Goal: Task Accomplishment & Management: Complete application form

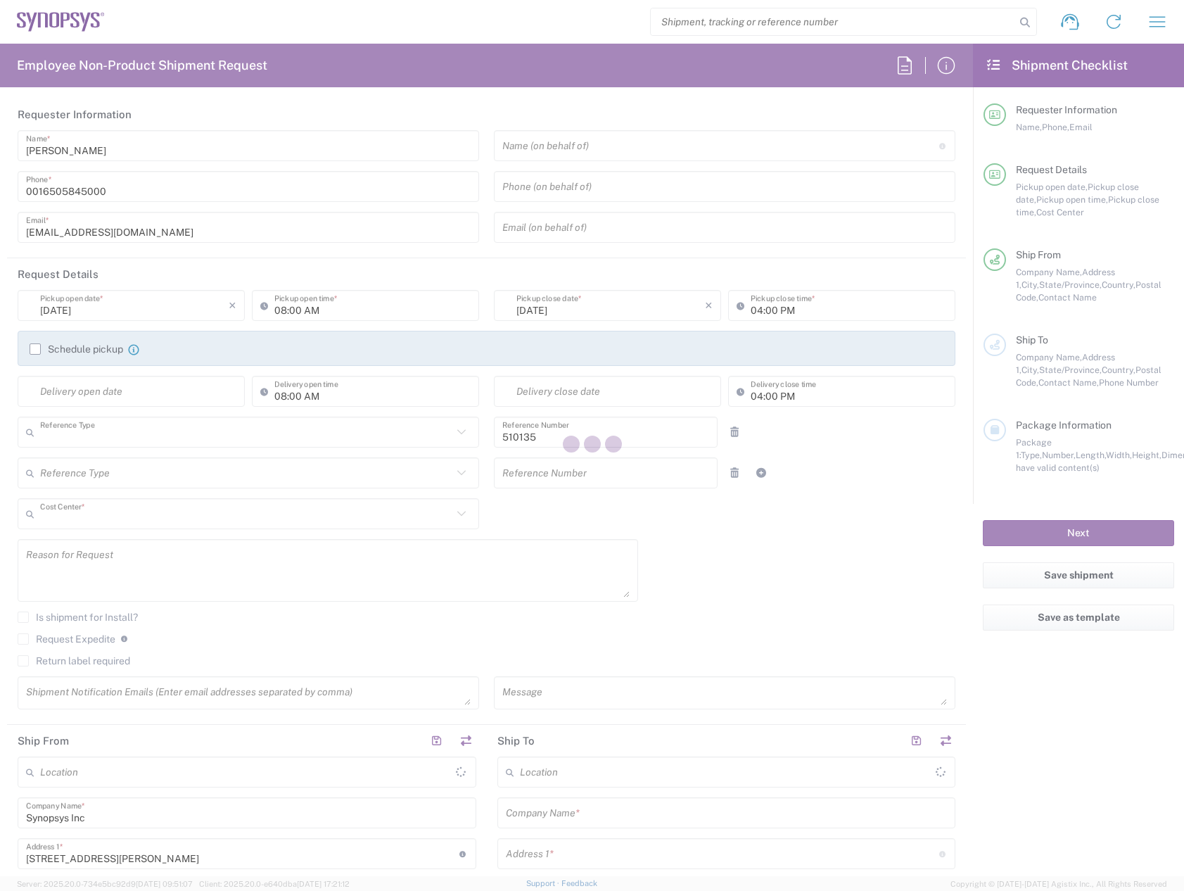
type input "Department"
type input "US01, SDG, OS, Eng 510135"
type input "[US_STATE]"
type input "[GEOGRAPHIC_DATA]"
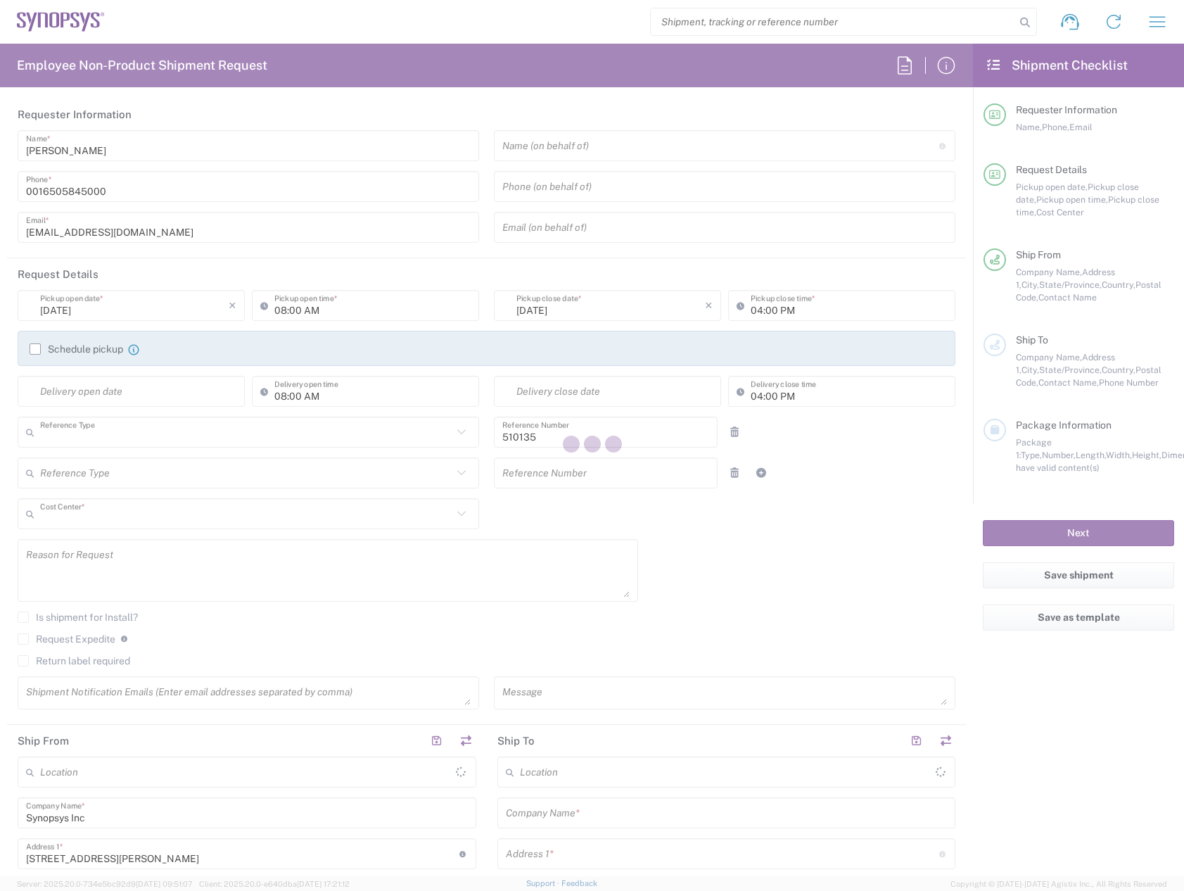
type input "Delivered at Place"
type input "[GEOGRAPHIC_DATA] US8K"
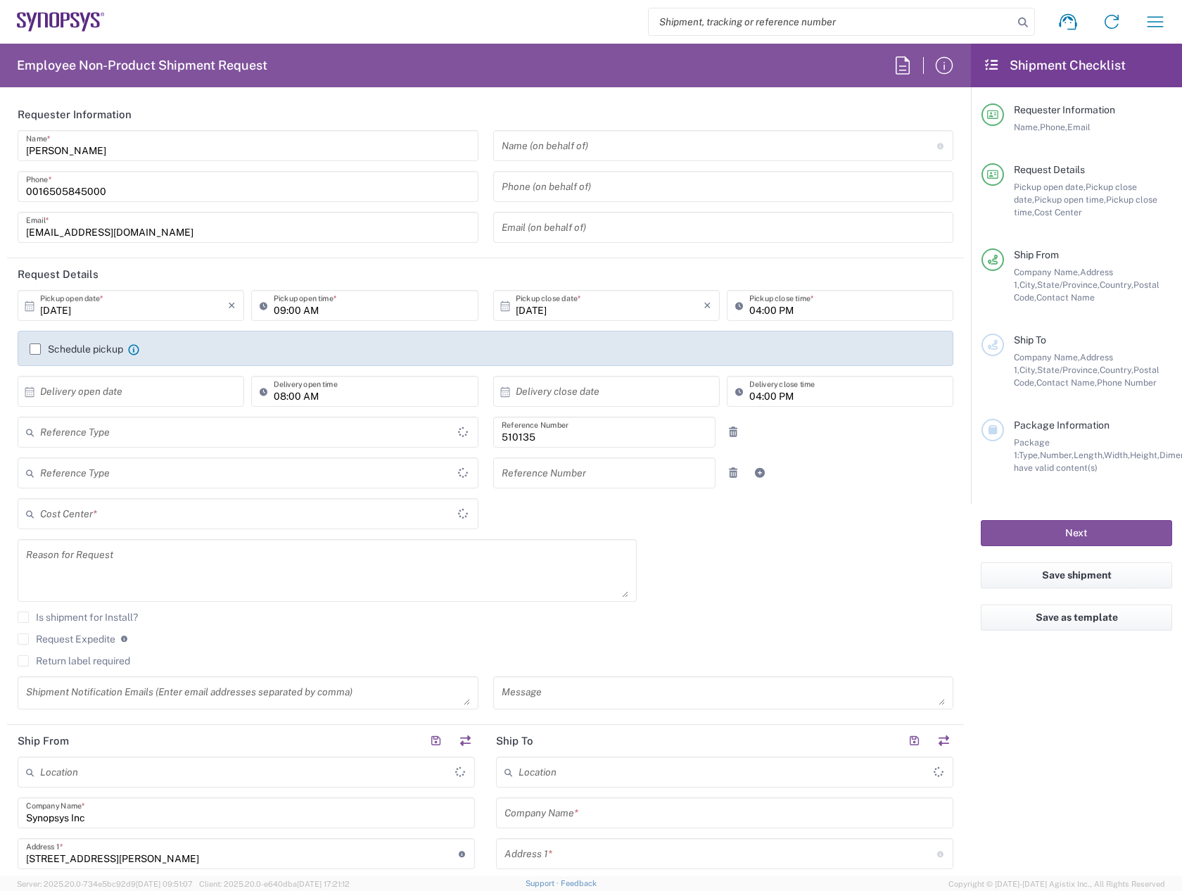
type input "Department"
type input "US01, SDG, OS, Eng 510135"
type input "Delivered at Place"
type input "[GEOGRAPHIC_DATA]"
type input "[US_STATE]"
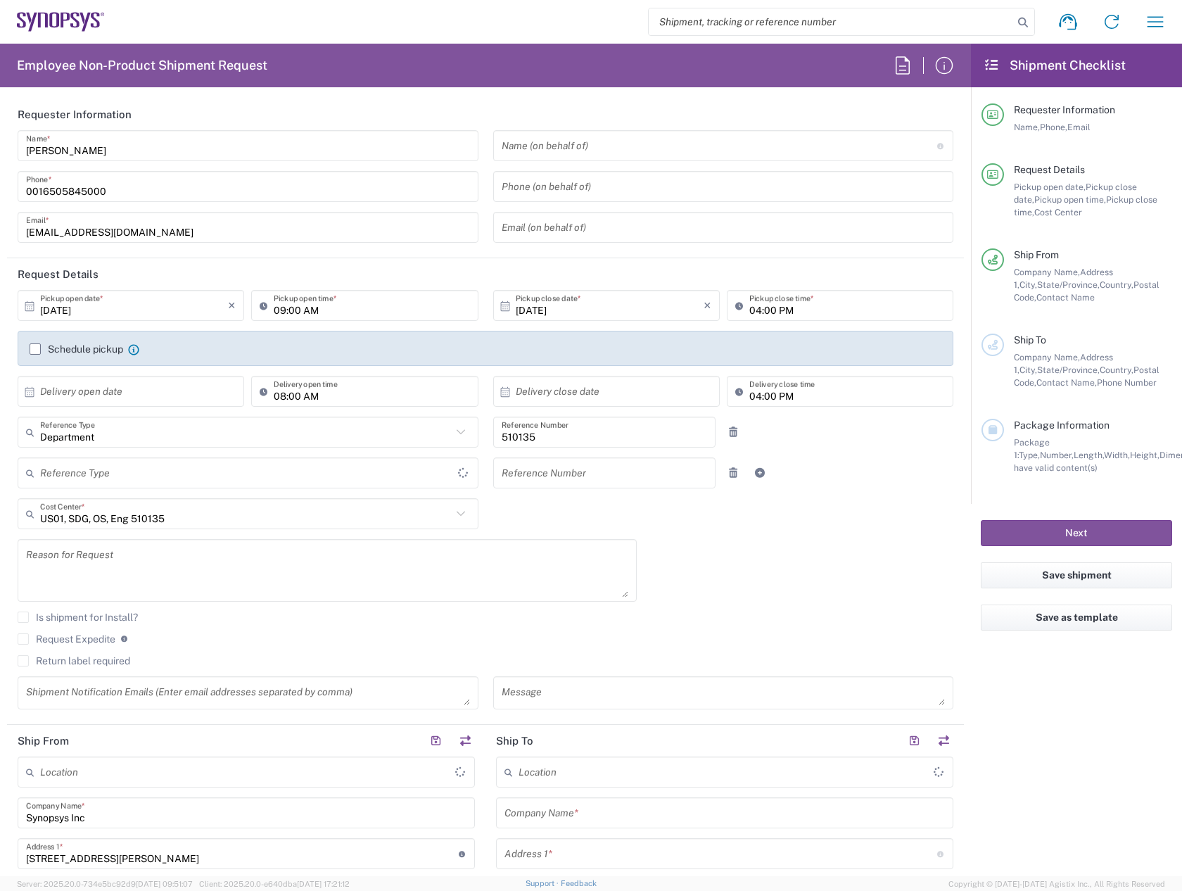
type input "[GEOGRAPHIC_DATA]"
type input "[GEOGRAPHIC_DATA] US8K"
click at [132, 390] on input "text" at bounding box center [134, 391] width 188 height 25
click at [91, 495] on span "13" at bounding box center [92, 500] width 20 height 20
type input "10/13/2025"
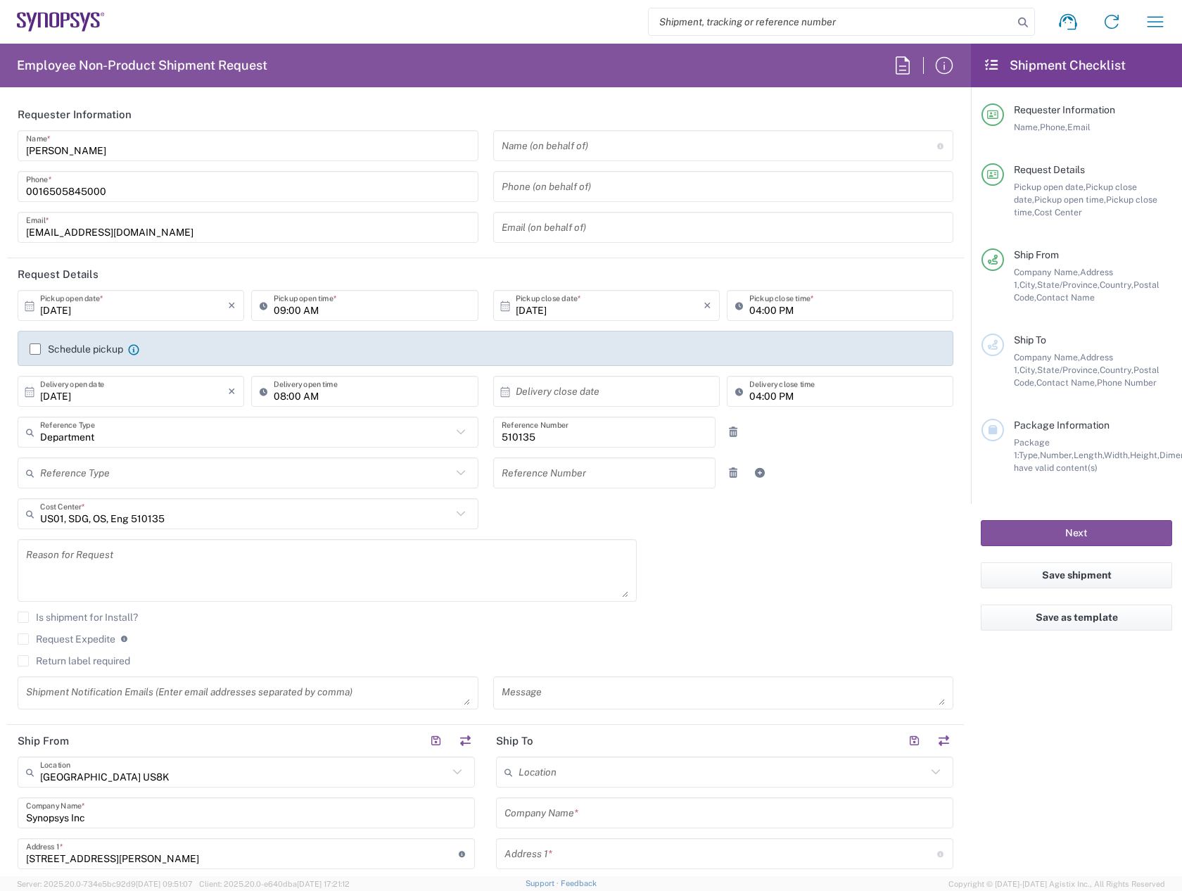
click at [544, 393] on input "text" at bounding box center [610, 391] width 188 height 25
click at [557, 499] on span "13" at bounding box center [562, 500] width 20 height 20
type input "10/13/2025"
click at [171, 563] on textarea at bounding box center [327, 570] width 602 height 54
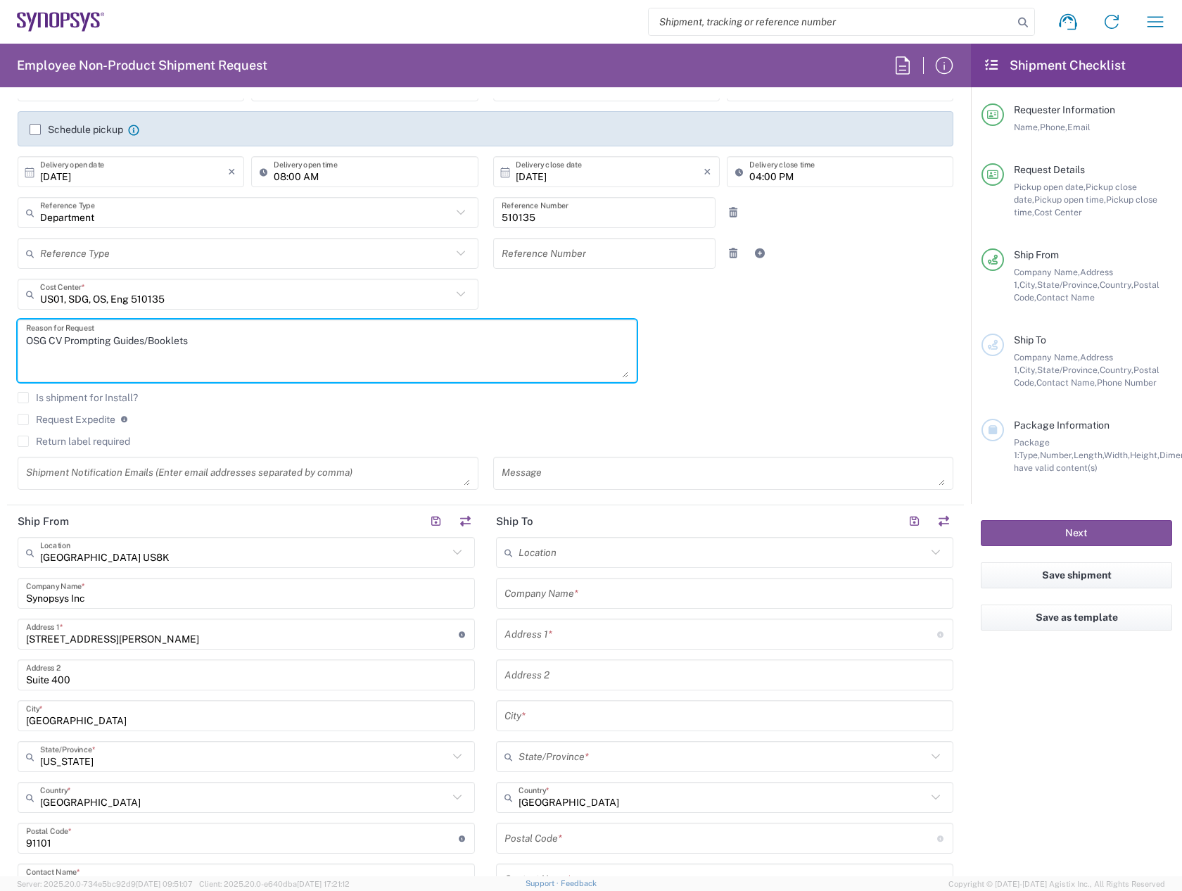
scroll to position [352, 0]
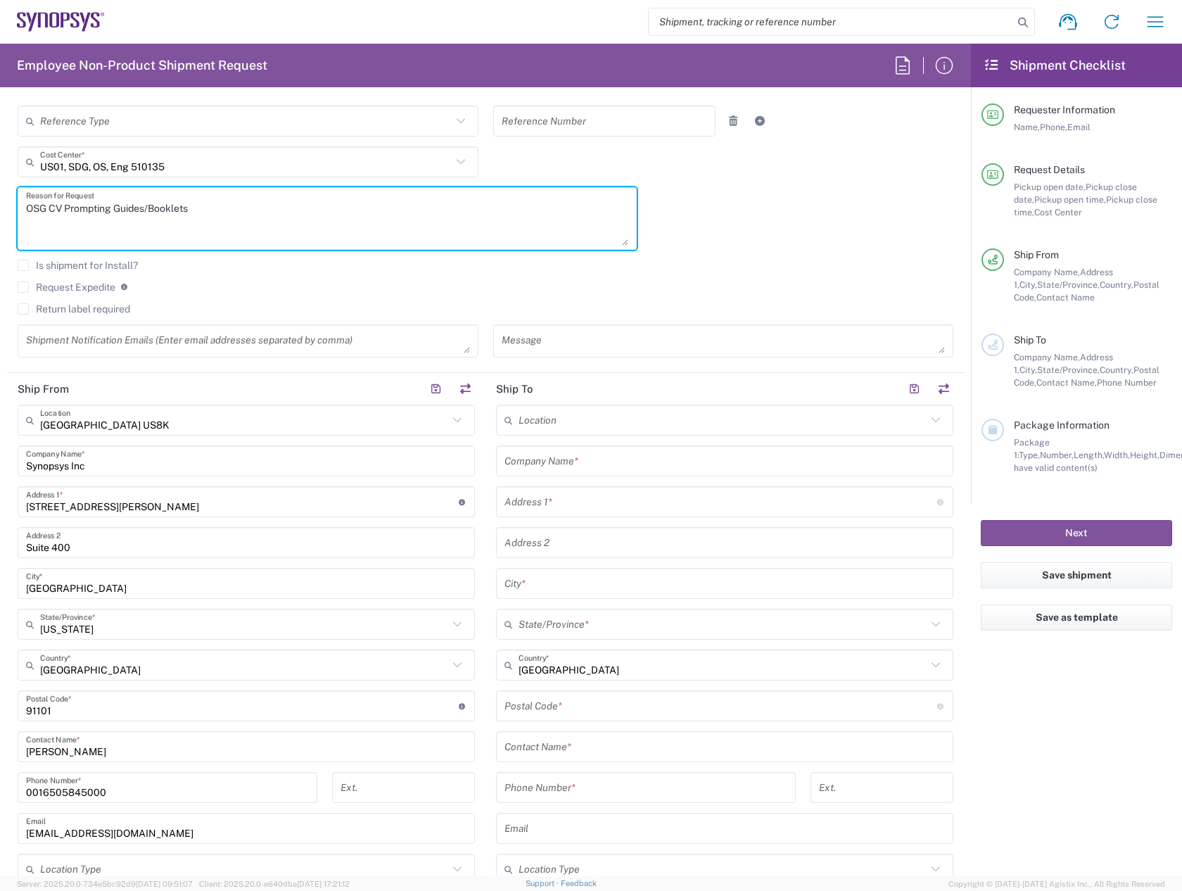
type textarea "OSG CV Prompting Guides/Booklets"
click at [540, 464] on input "text" at bounding box center [724, 461] width 440 height 25
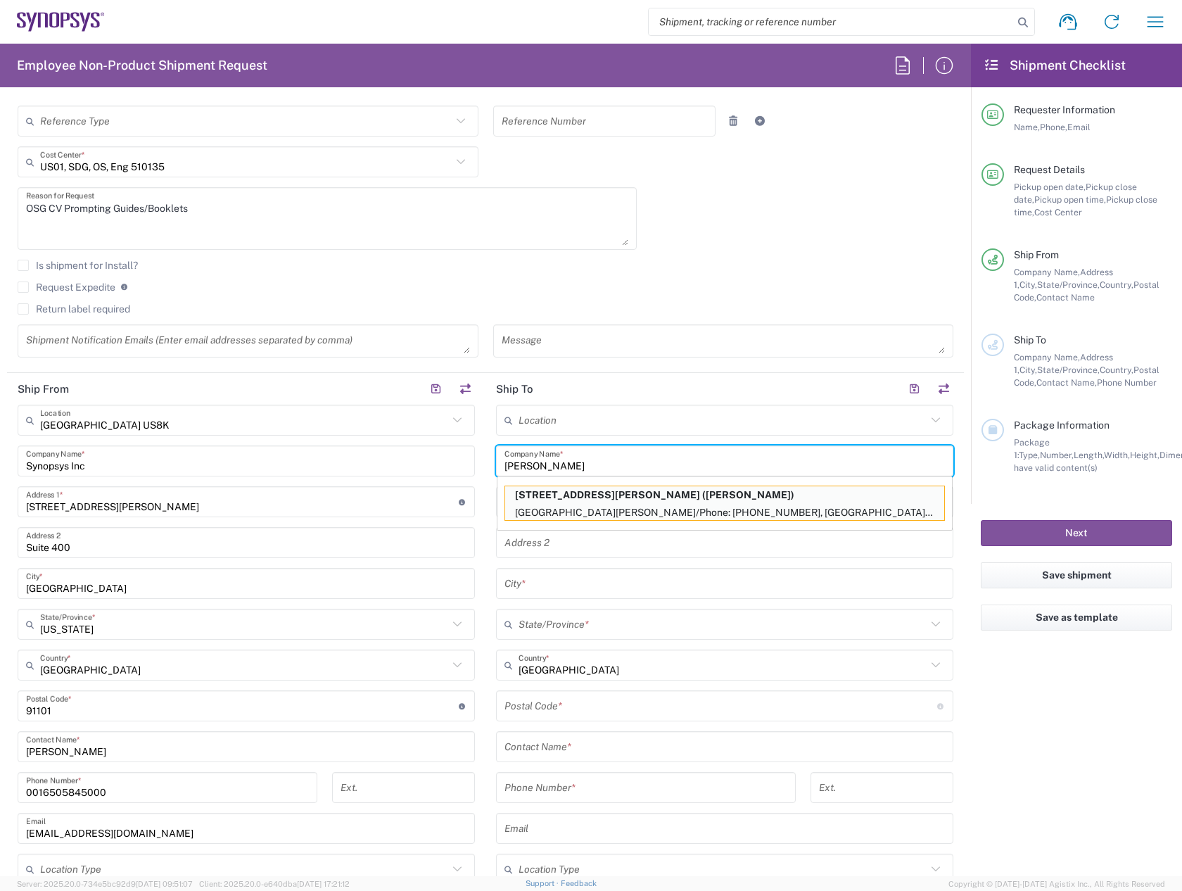
type input "Draper"
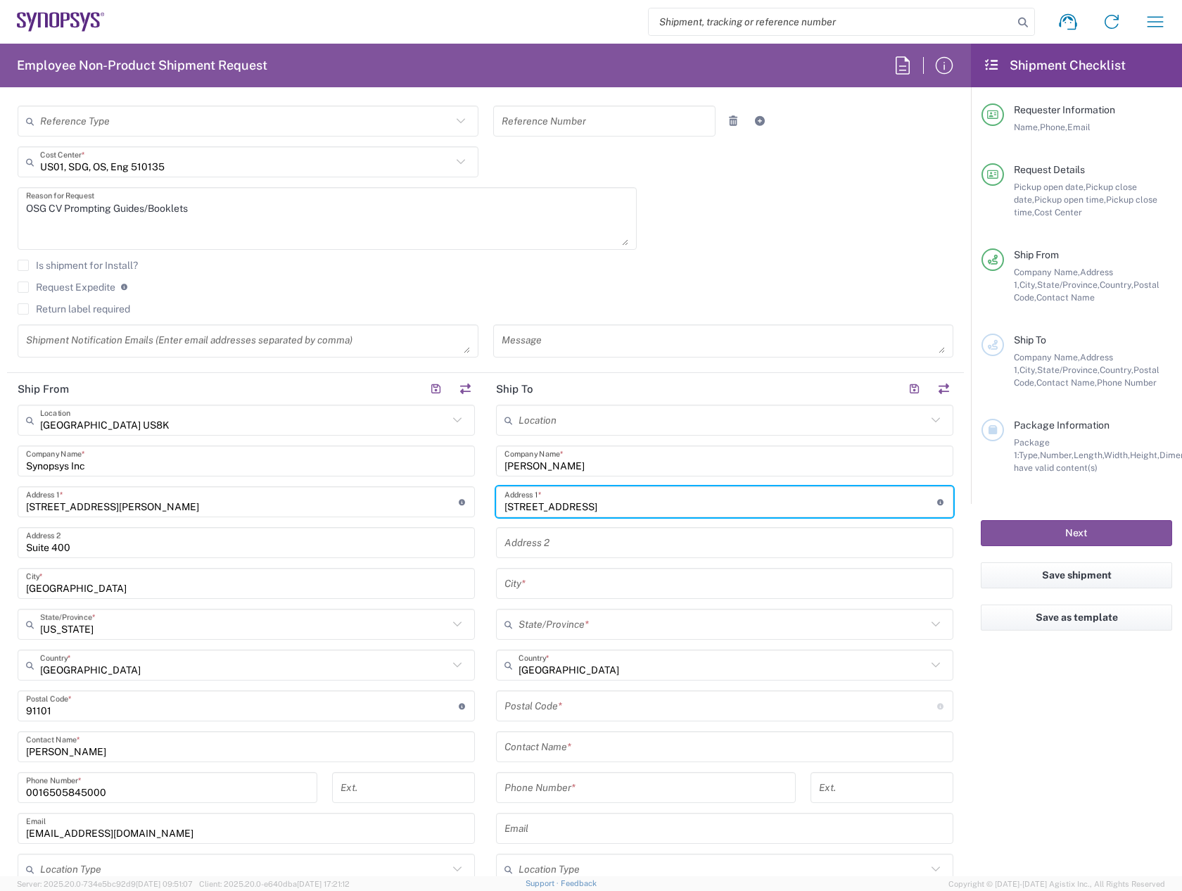
type input "435 South 44th Street"
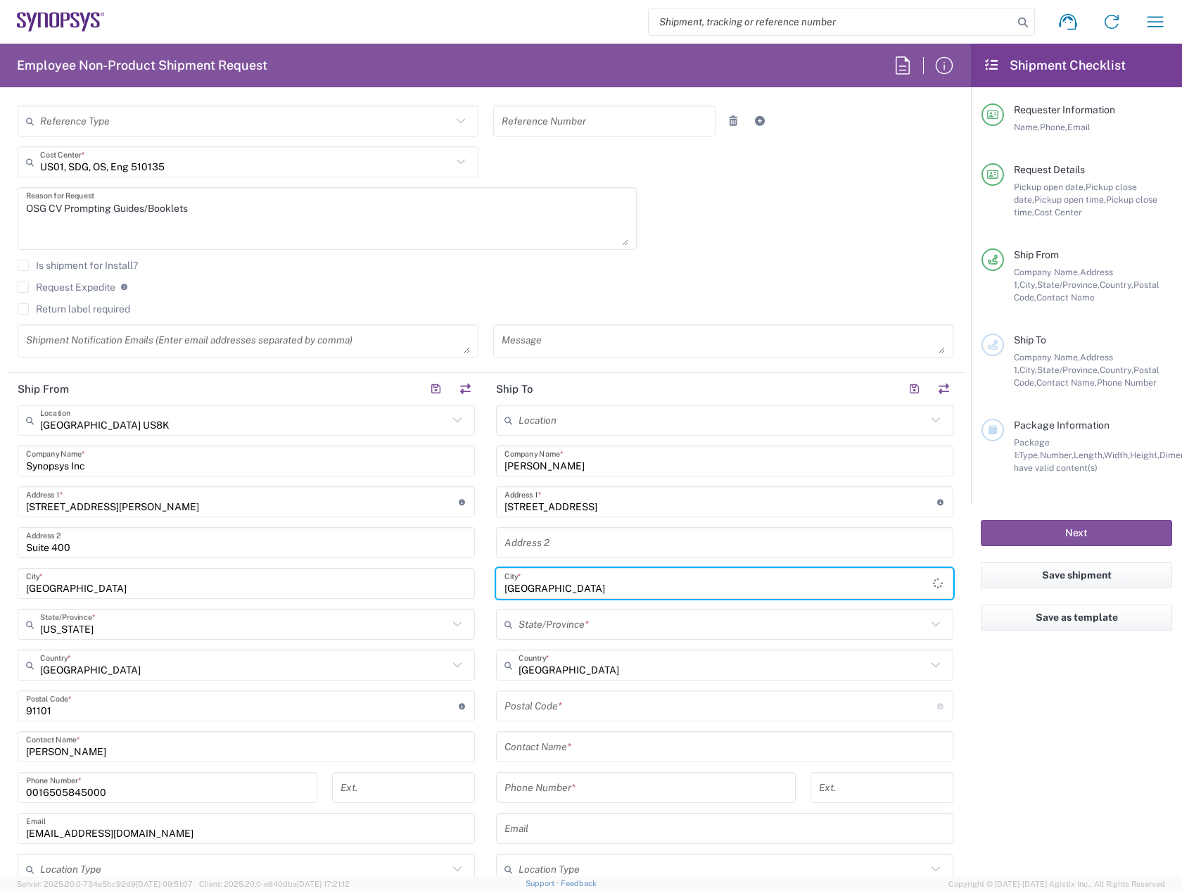
type input "Boulder"
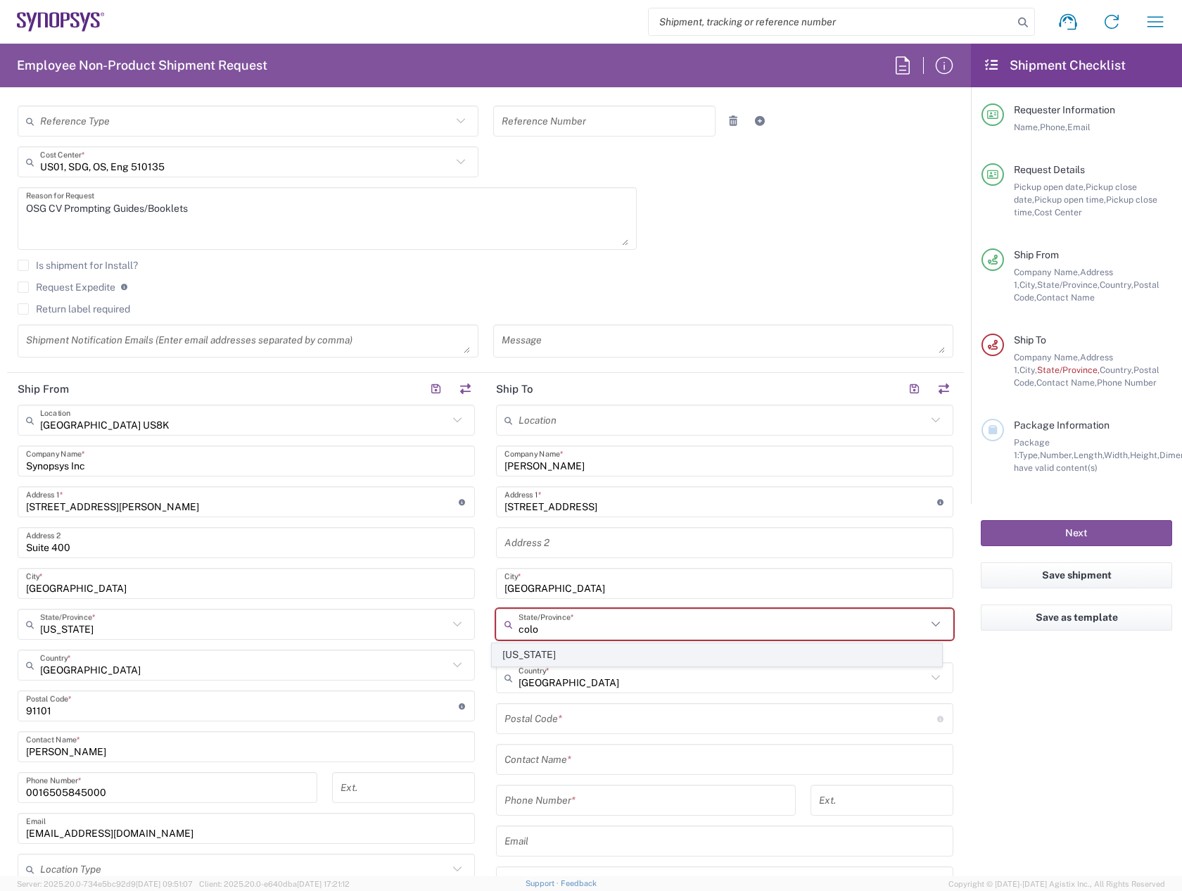
click at [525, 647] on span "[US_STATE]" at bounding box center [716, 655] width 449 height 22
type input "[US_STATE]"
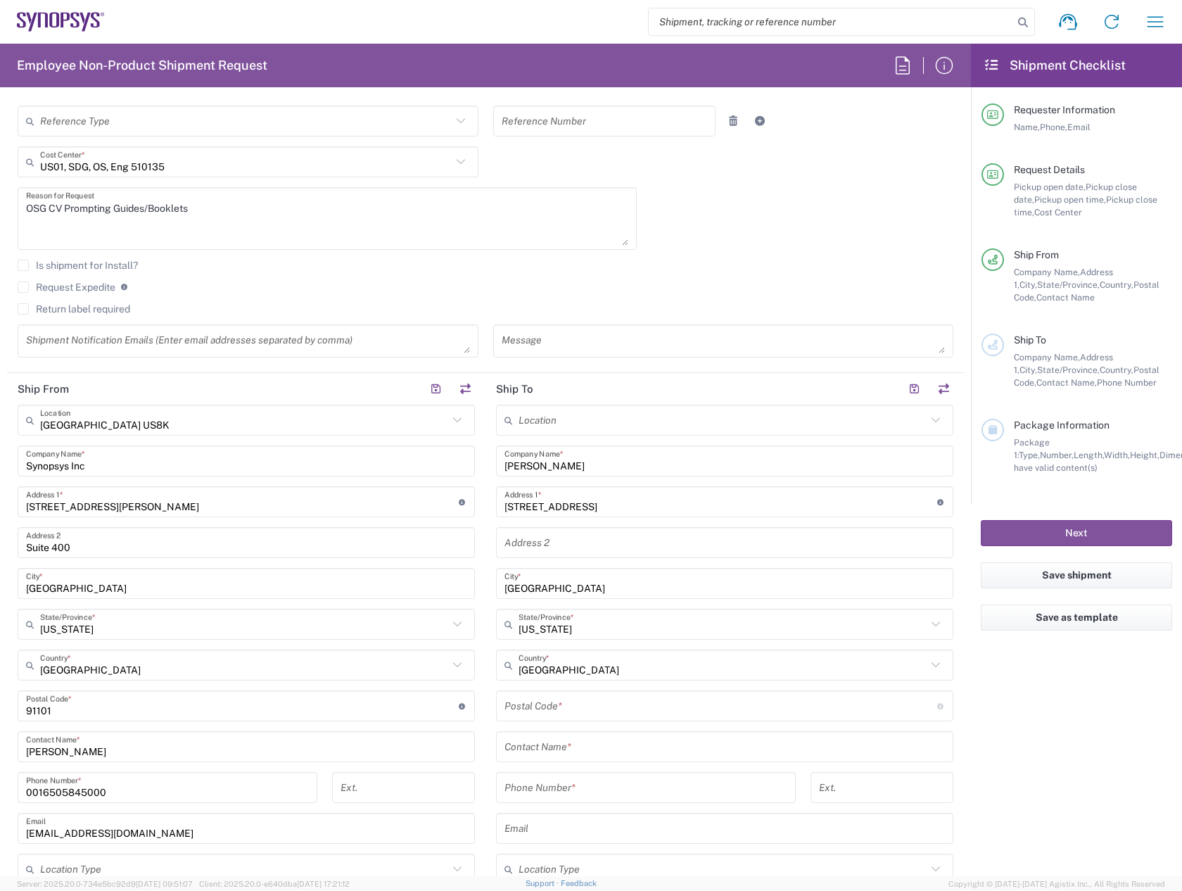
click at [541, 714] on input "undefined" at bounding box center [720, 706] width 433 height 25
type input "80305"
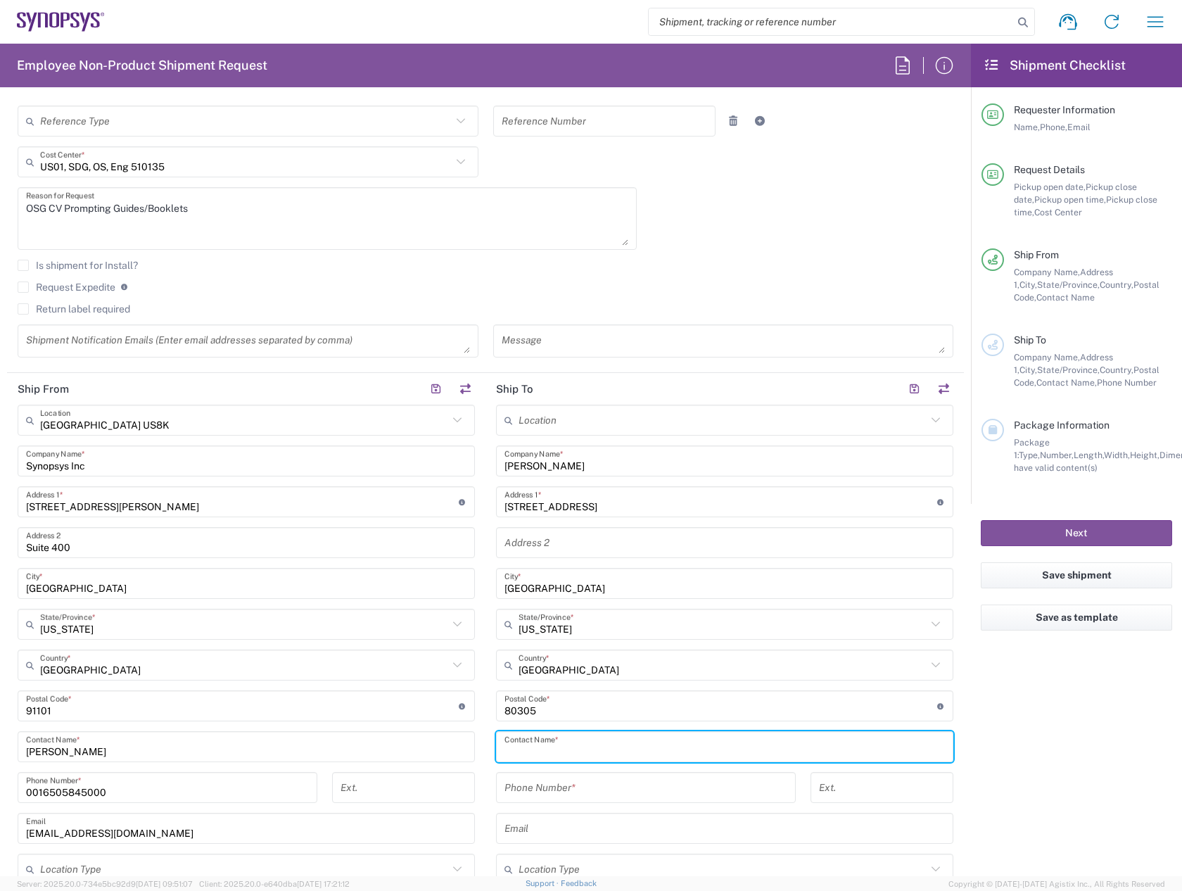
click at [551, 751] on input "text" at bounding box center [724, 746] width 440 height 25
type input "Kenneth E. Arnett"
click at [561, 799] on input "tel" at bounding box center [645, 787] width 283 height 25
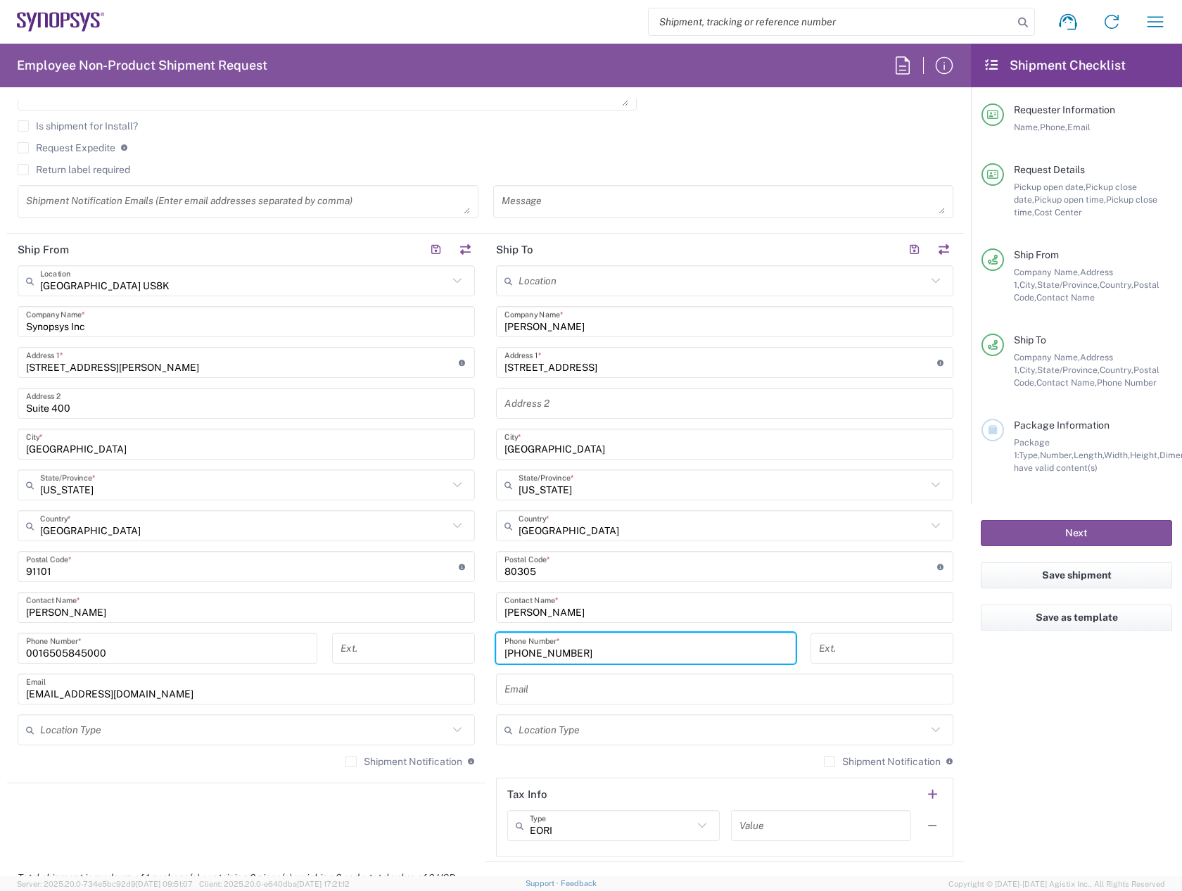
scroll to position [492, 0]
type input "303-818-4500"
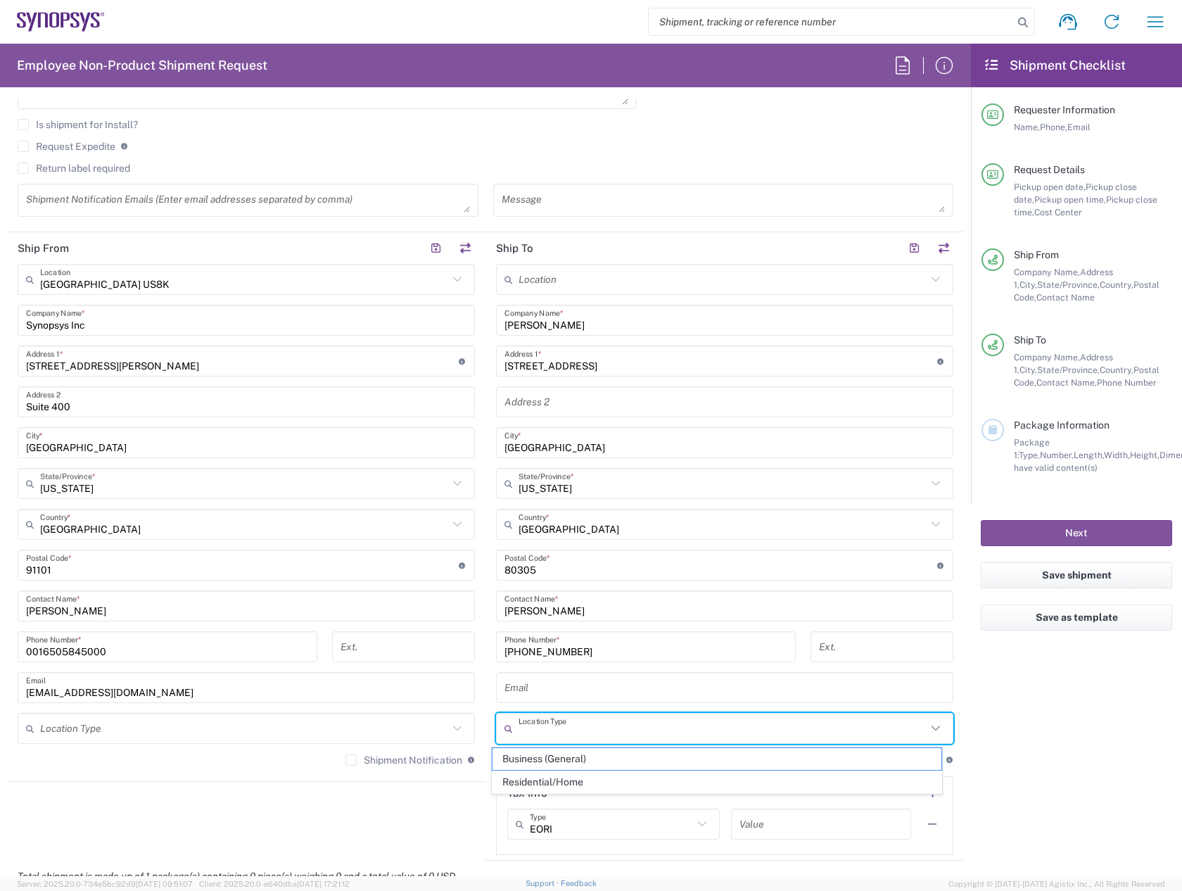
click at [579, 735] on input "text" at bounding box center [722, 728] width 408 height 25
click at [566, 775] on span "Residential/Home" at bounding box center [716, 782] width 449 height 22
type input "Residential/Home"
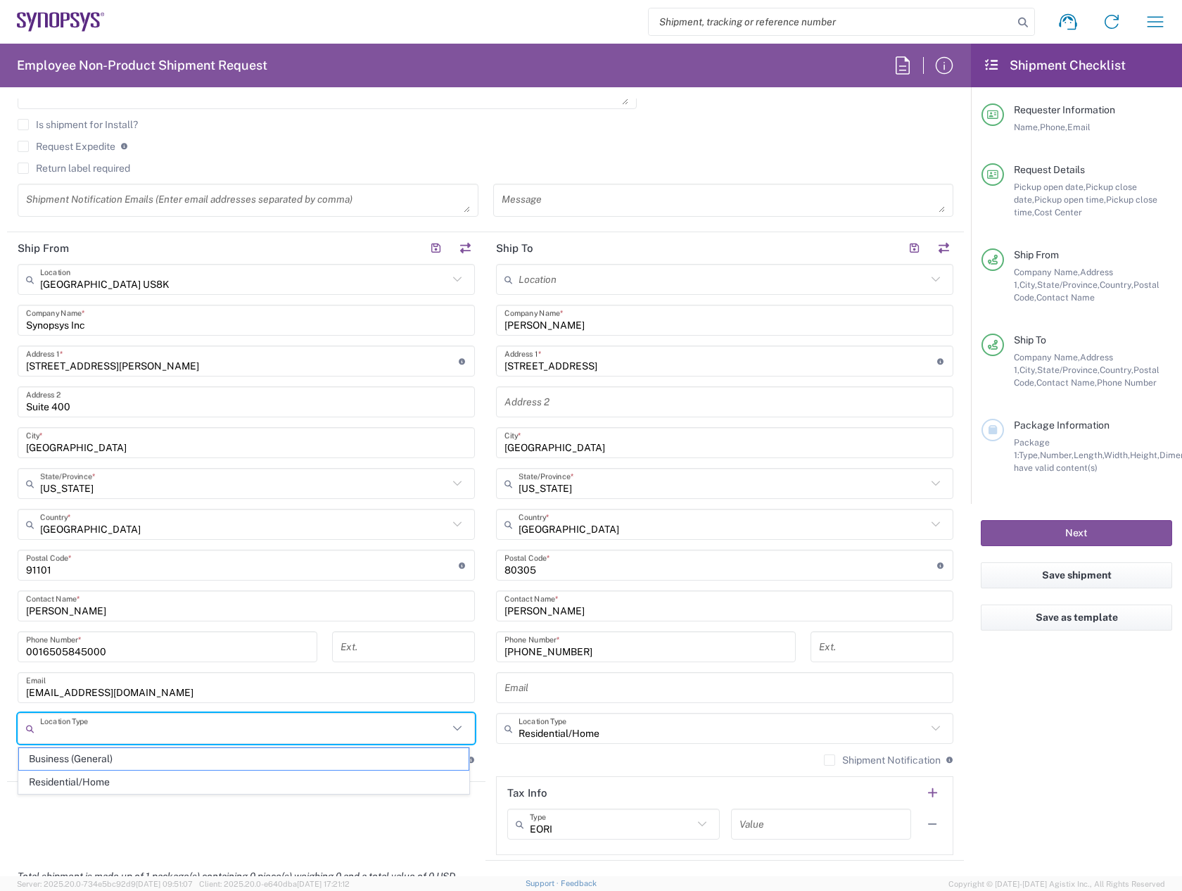
click at [395, 725] on input "text" at bounding box center [244, 728] width 408 height 25
click at [232, 764] on span "Business (General)" at bounding box center [243, 759] width 449 height 22
type input "Business (General)"
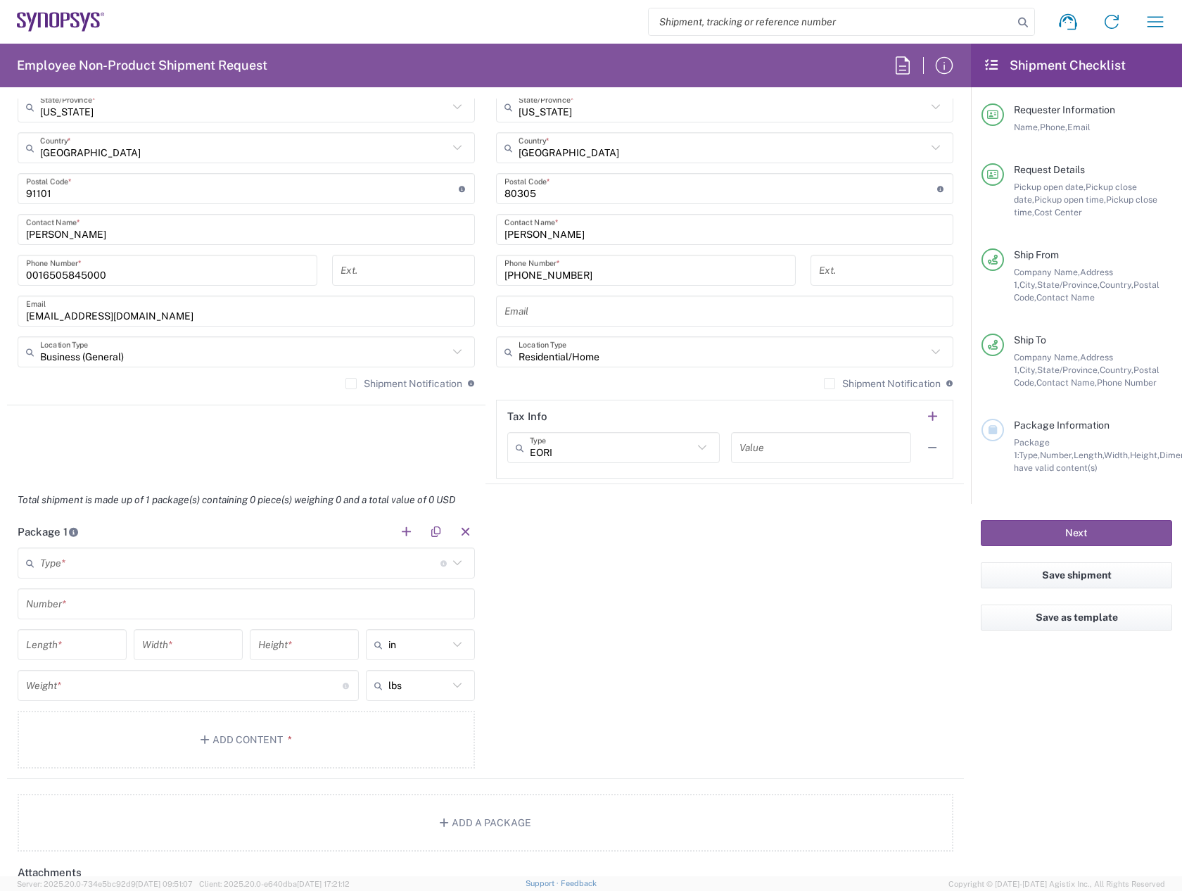
scroll to position [985, 0]
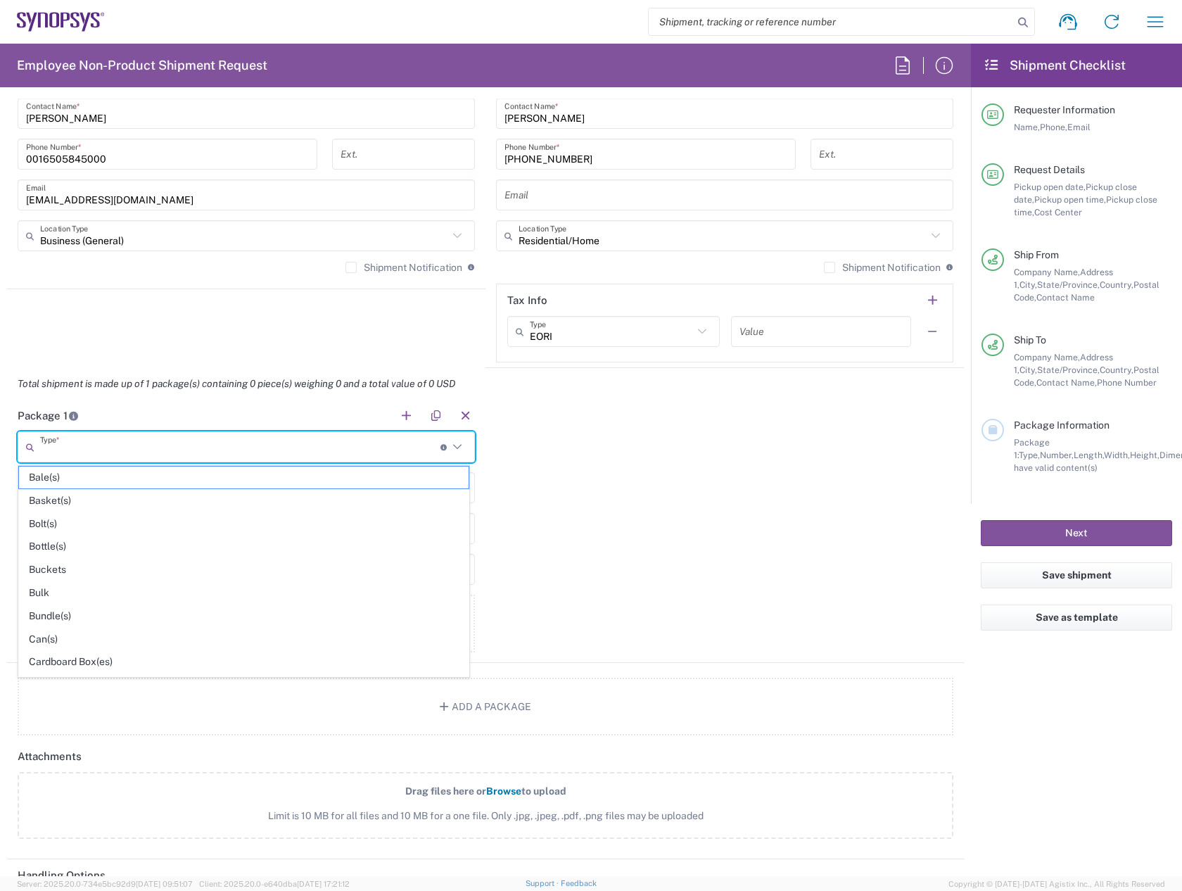
click at [123, 448] on input "text" at bounding box center [240, 447] width 400 height 25
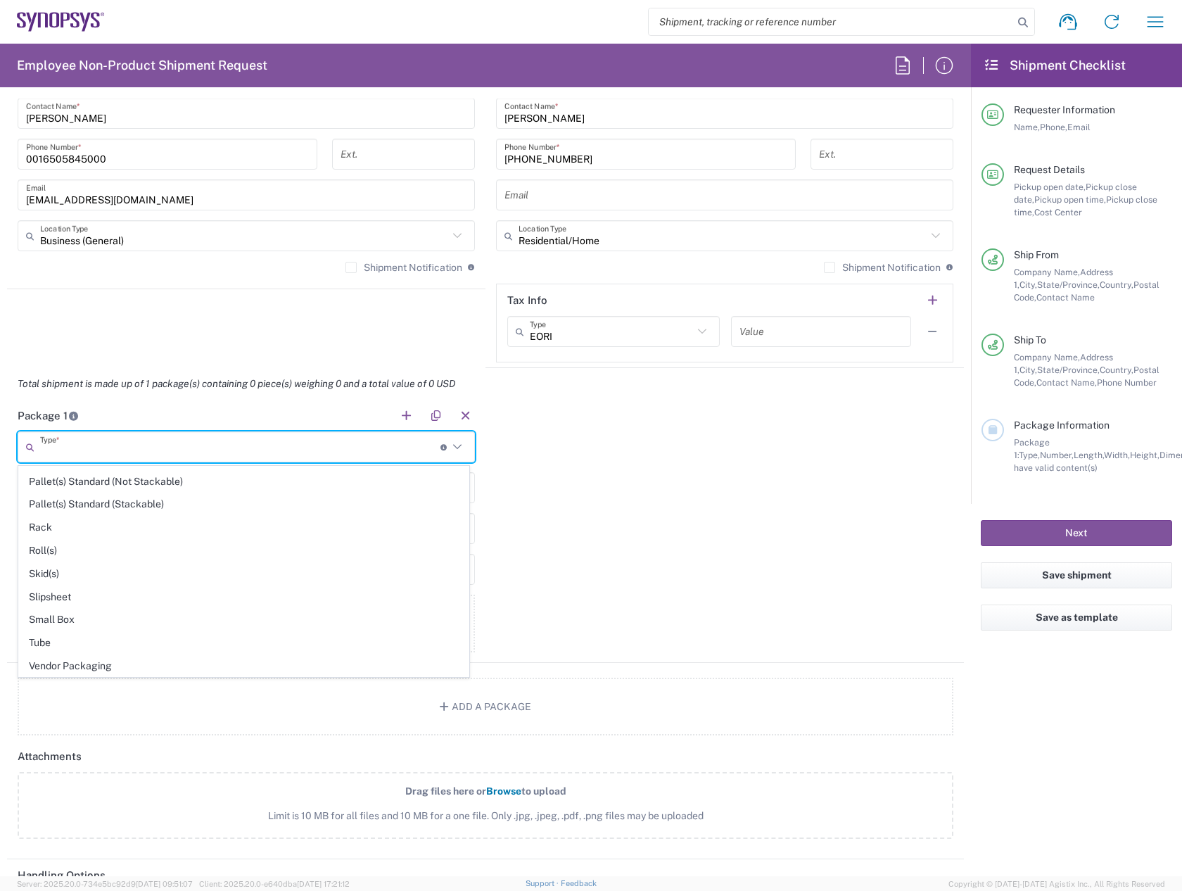
scroll to position [633, 0]
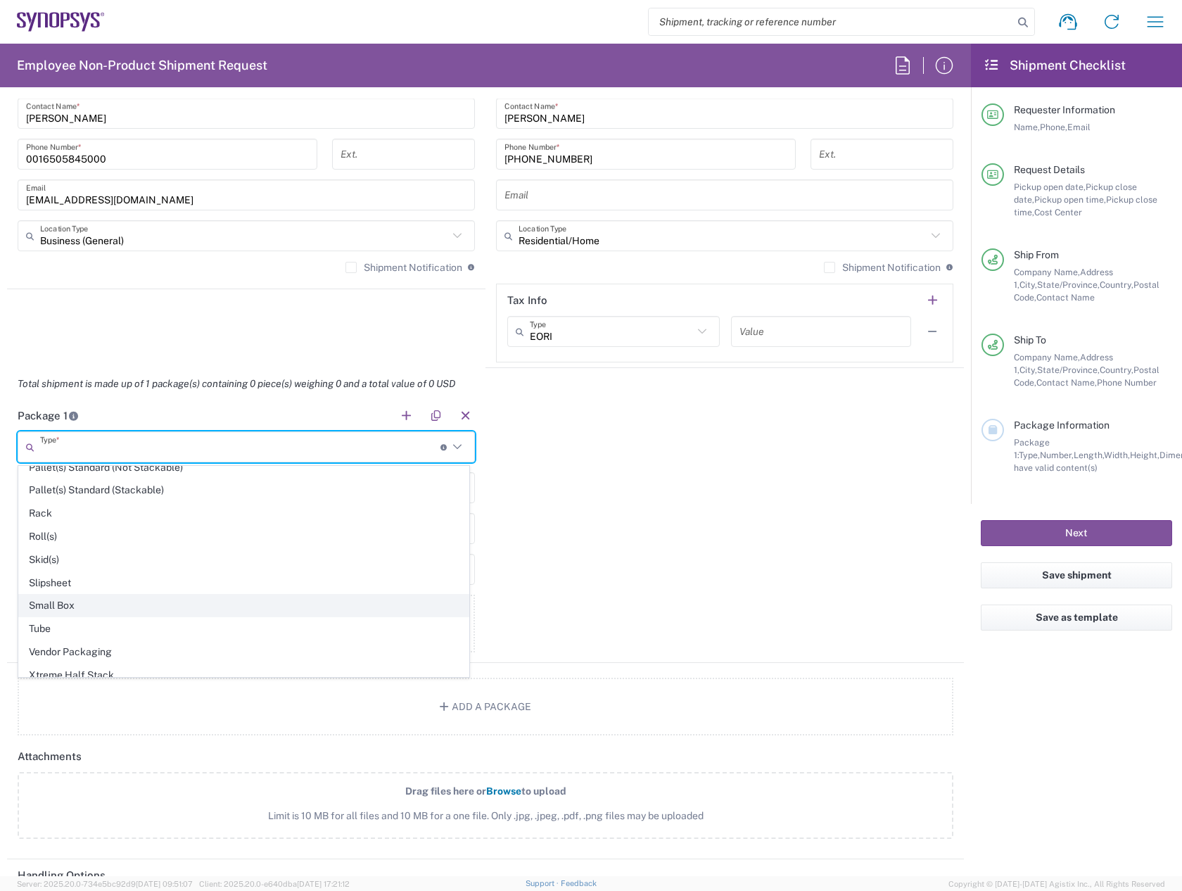
click at [88, 602] on span "Small Box" at bounding box center [243, 605] width 449 height 22
type input "Small Box"
type input "12.25"
type input "11"
type input "1.5"
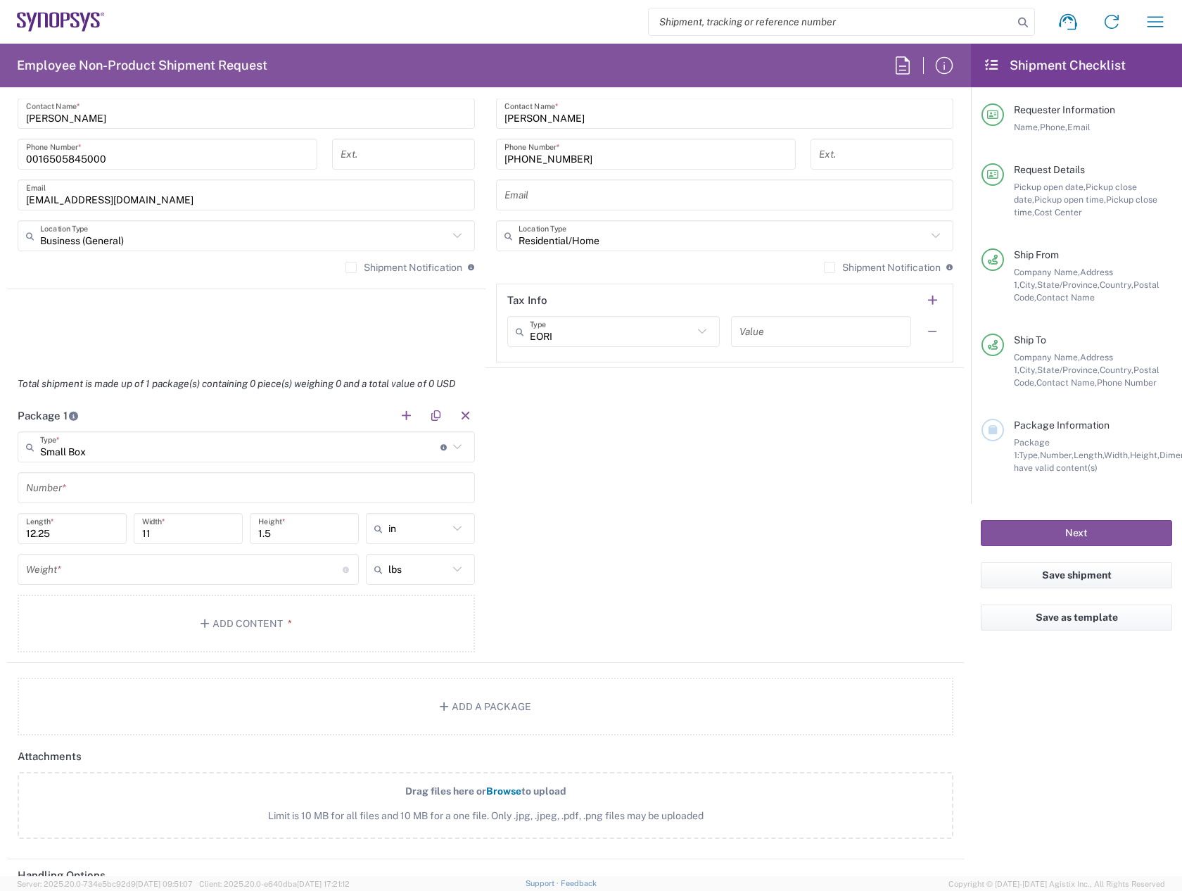
click at [105, 481] on input "text" at bounding box center [246, 487] width 440 height 25
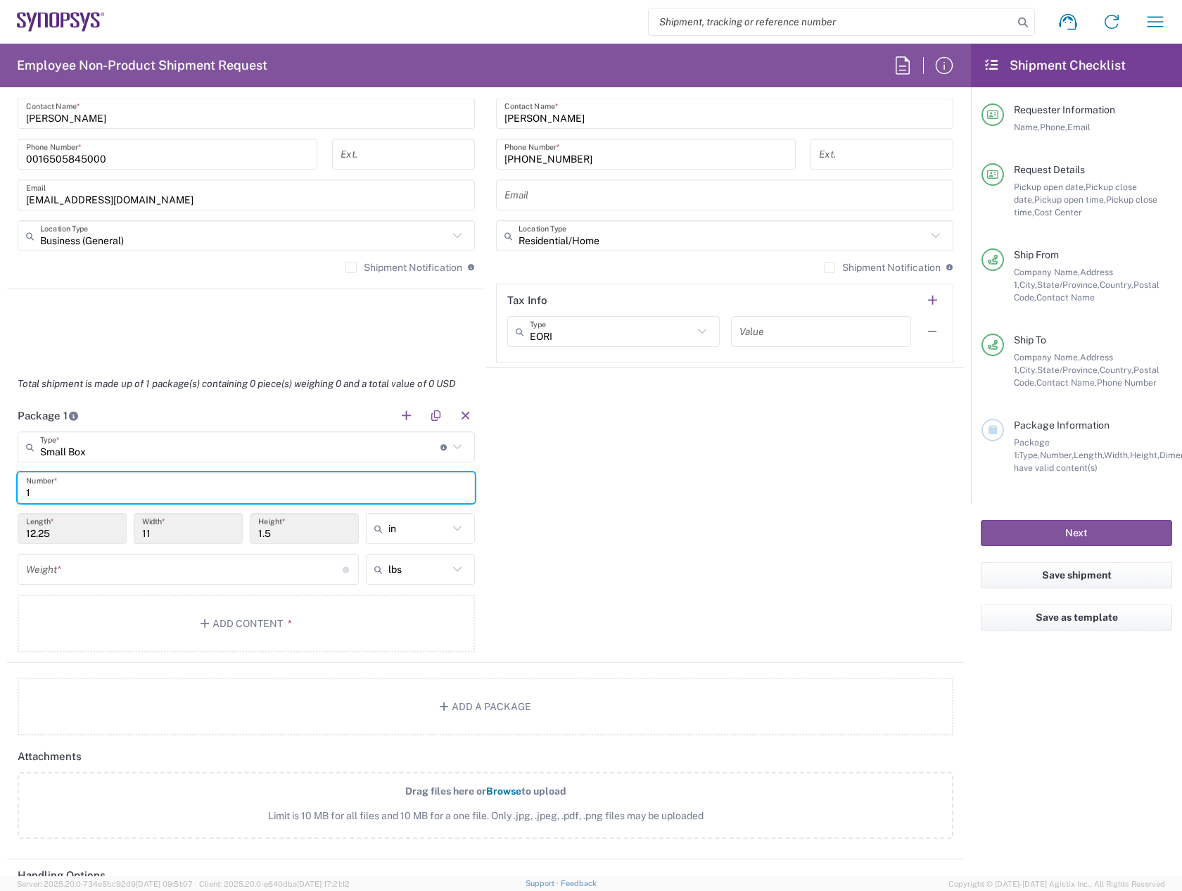
type input "1"
click at [107, 567] on input "number" at bounding box center [184, 569] width 317 height 25
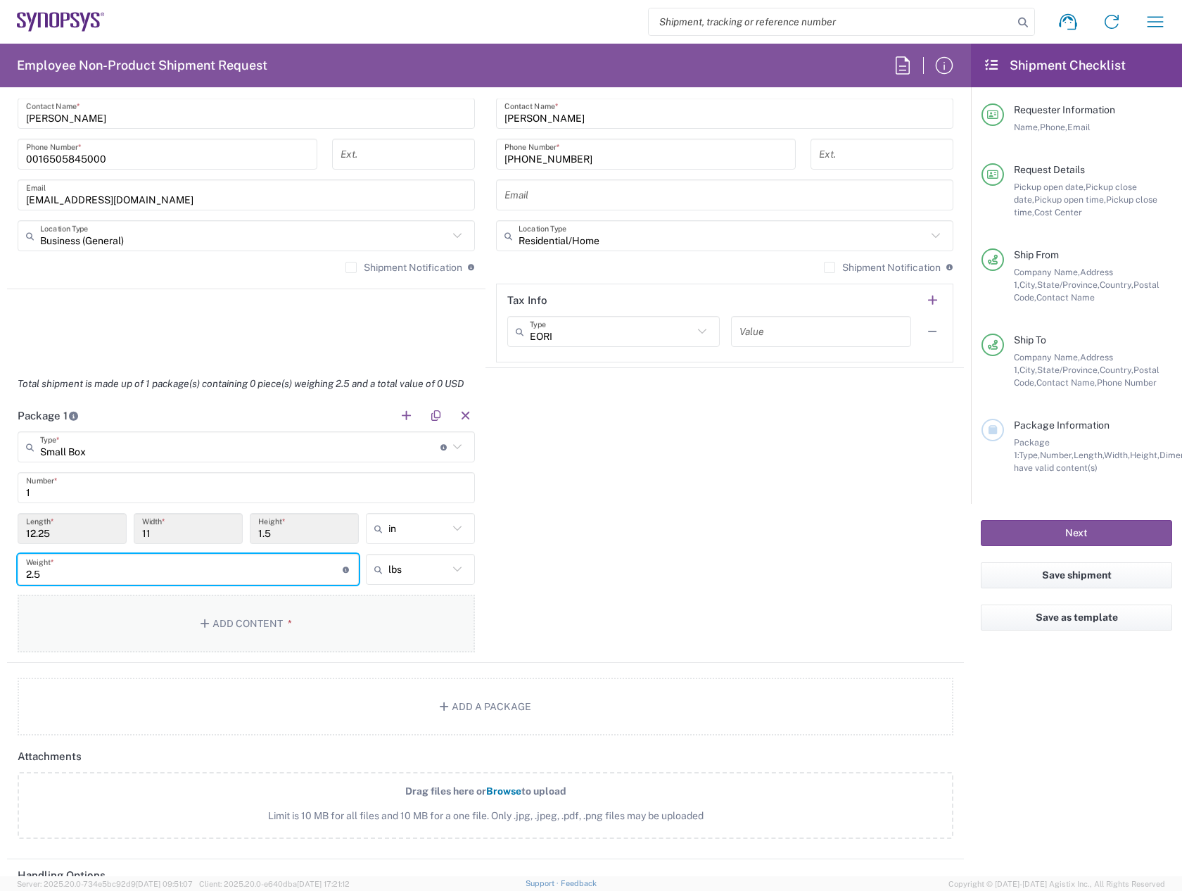
type input "2.5"
click at [179, 628] on button "Add Content *" at bounding box center [246, 623] width 457 height 58
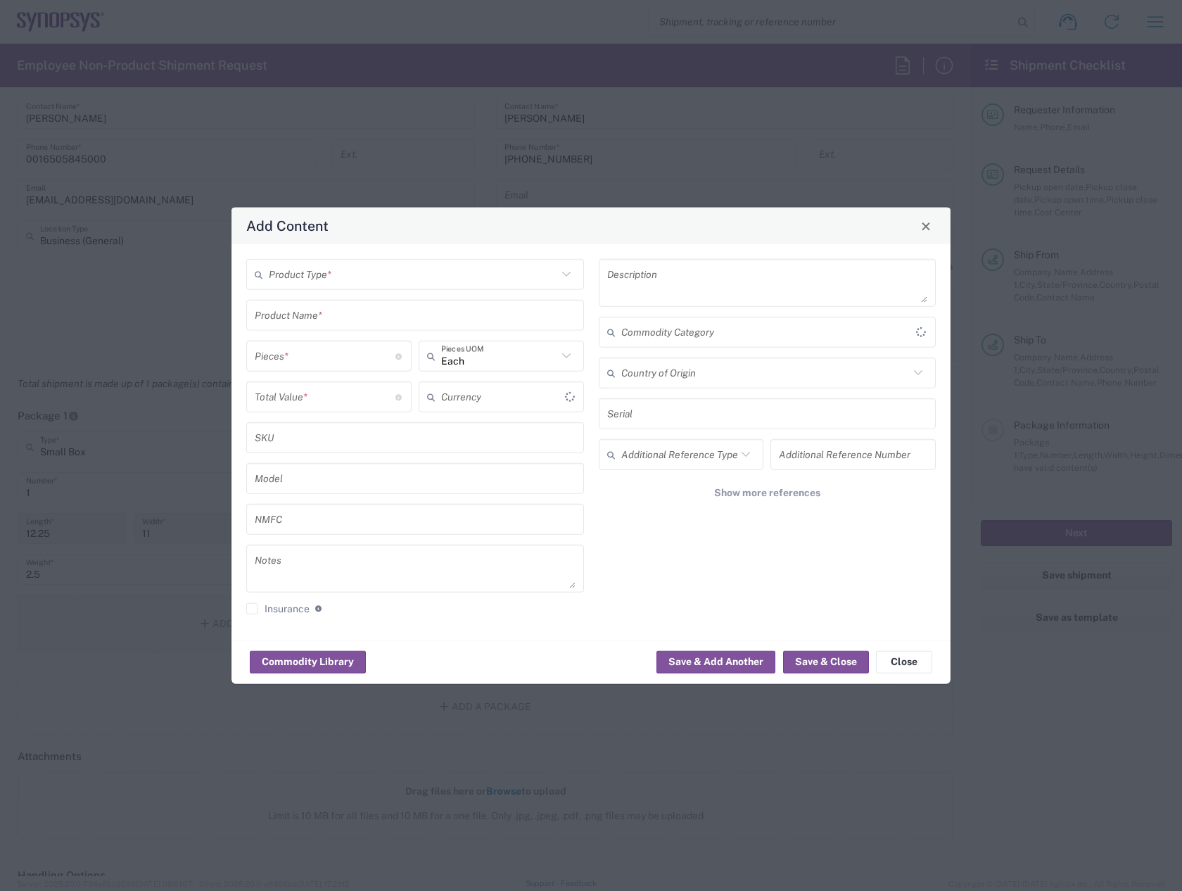
type input "US Dollar"
click at [343, 281] on input "text" at bounding box center [413, 274] width 288 height 25
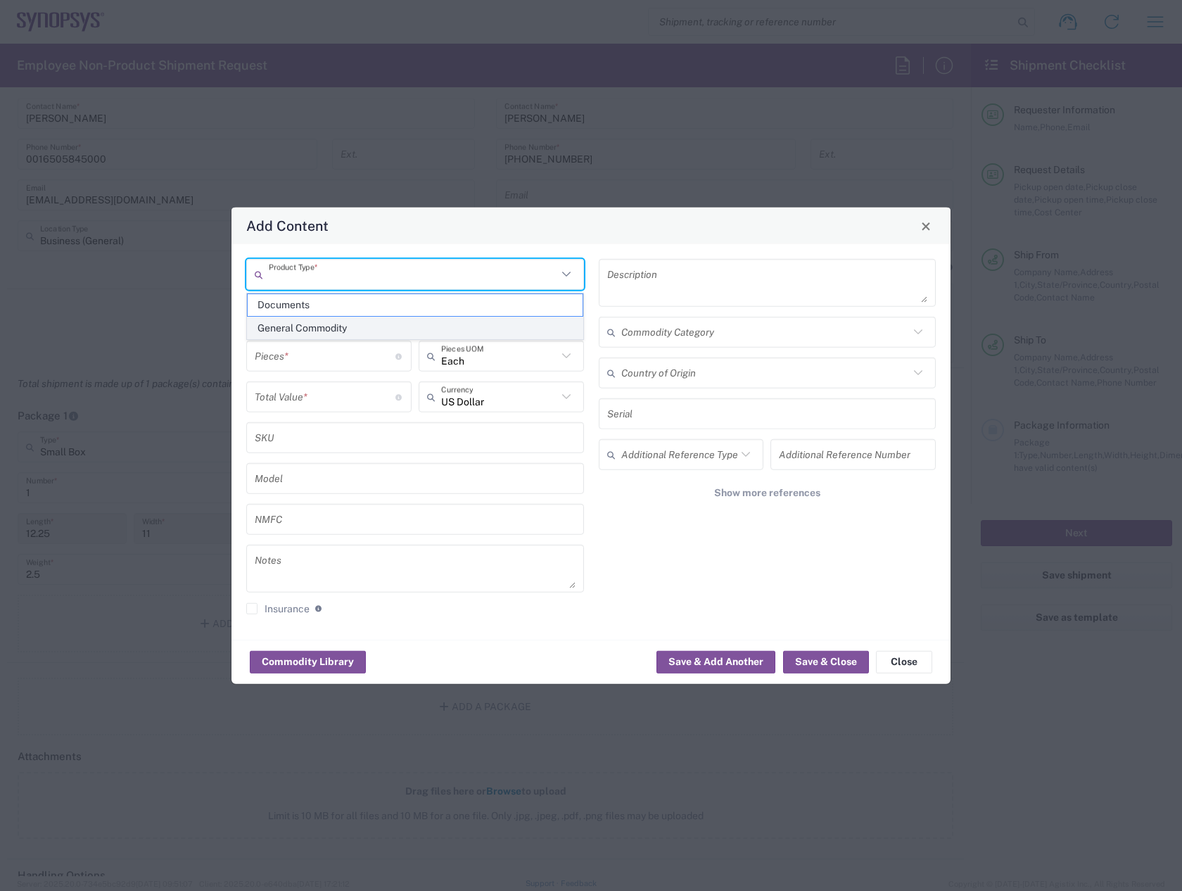
click at [327, 326] on span "General Commodity" at bounding box center [415, 328] width 335 height 22
type input "General Commodity"
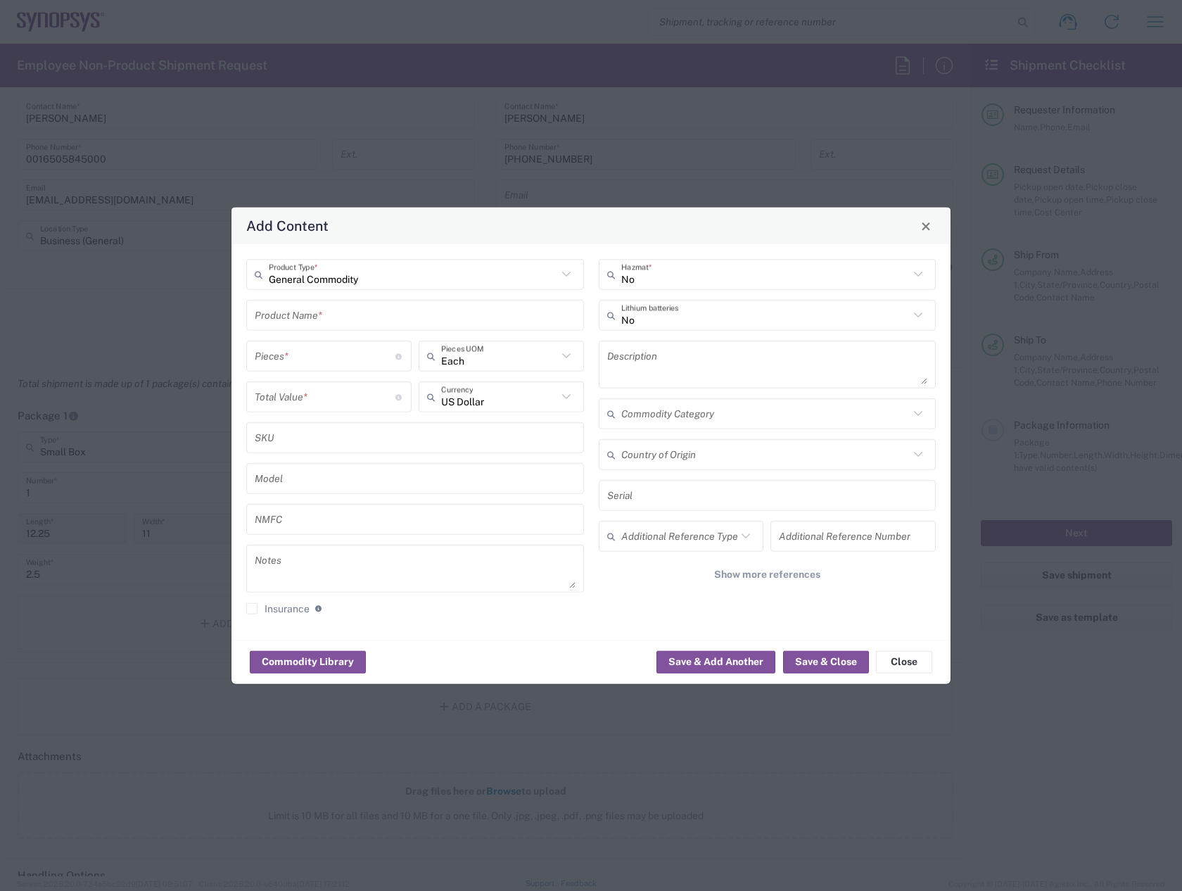
click at [328, 313] on input "text" at bounding box center [415, 314] width 321 height 25
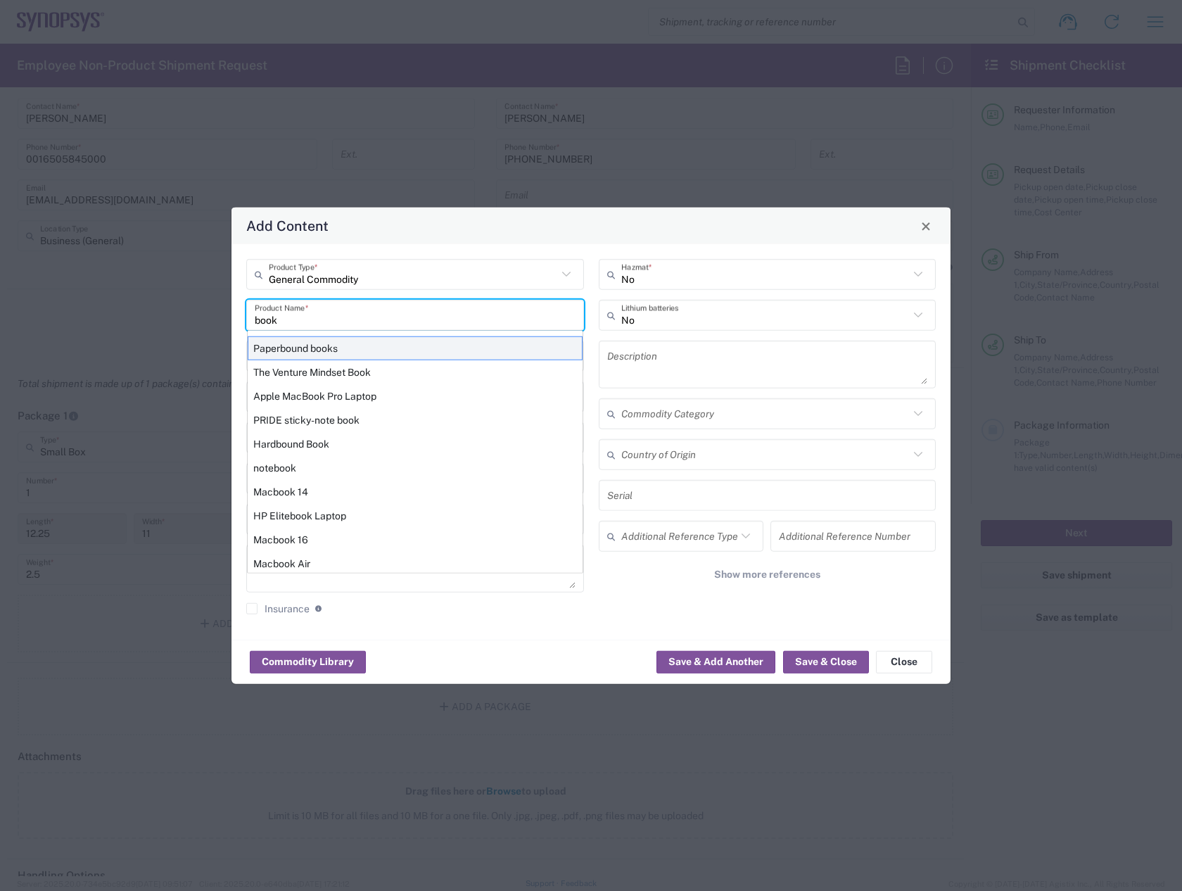
click at [325, 348] on div "Paperbound books" at bounding box center [415, 348] width 335 height 24
type input "Paperbound books"
type textarea "Paperbound books"
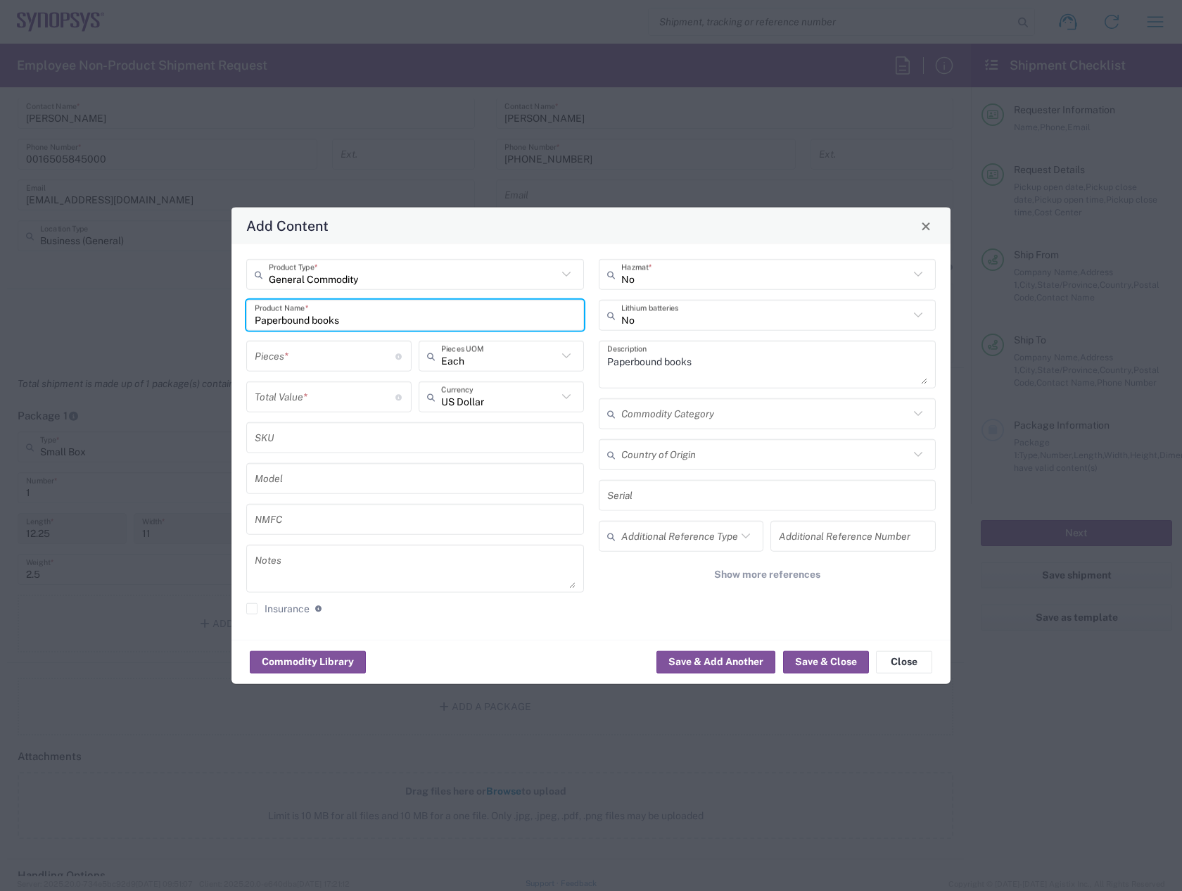
click at [324, 357] on input "number" at bounding box center [325, 355] width 141 height 25
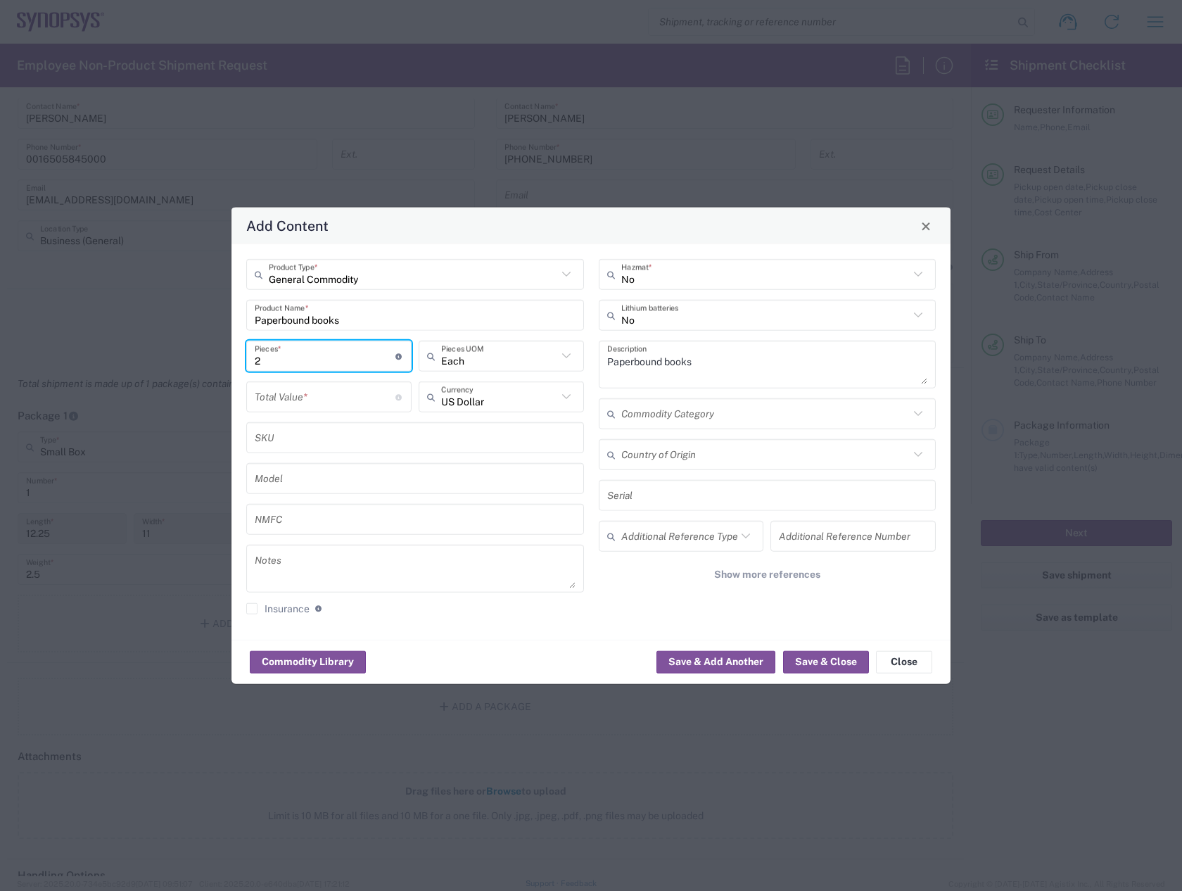
type input "2"
click at [319, 402] on input "number" at bounding box center [325, 396] width 141 height 25
type input "60"
click at [815, 658] on button "Save & Close" at bounding box center [826, 661] width 86 height 23
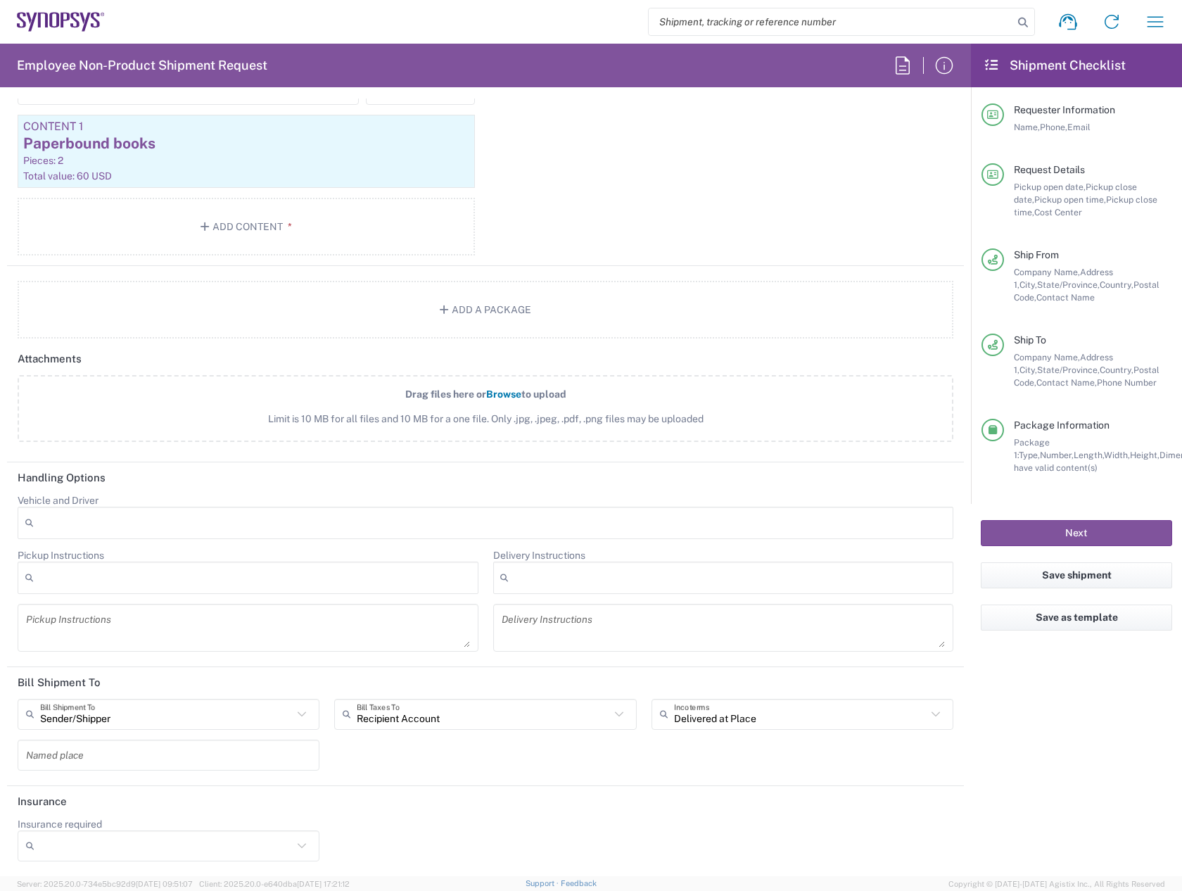
scroll to position [1465, 0]
click at [565, 720] on input "text" at bounding box center [483, 713] width 253 height 25
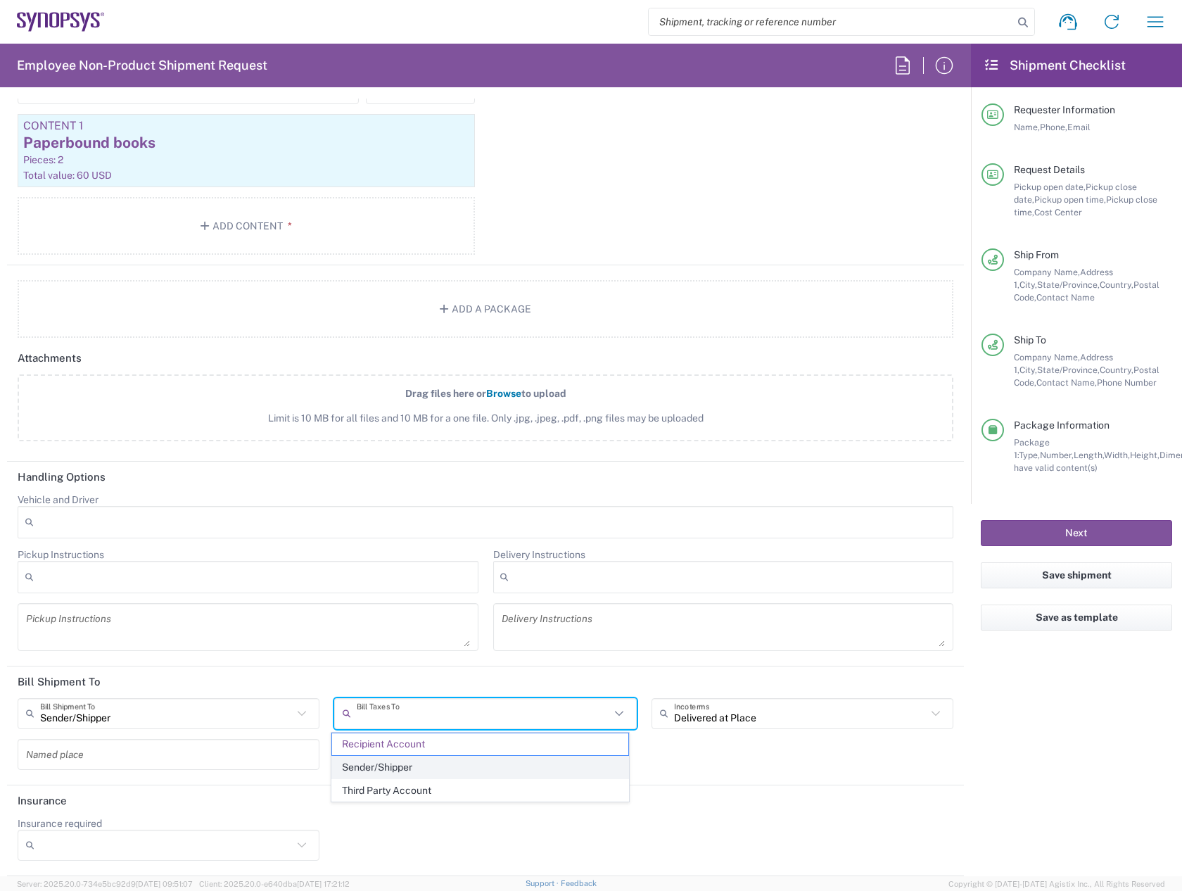
click at [428, 773] on span "Sender/Shipper" at bounding box center [479, 767] width 295 height 22
type input "Sender/Shipper"
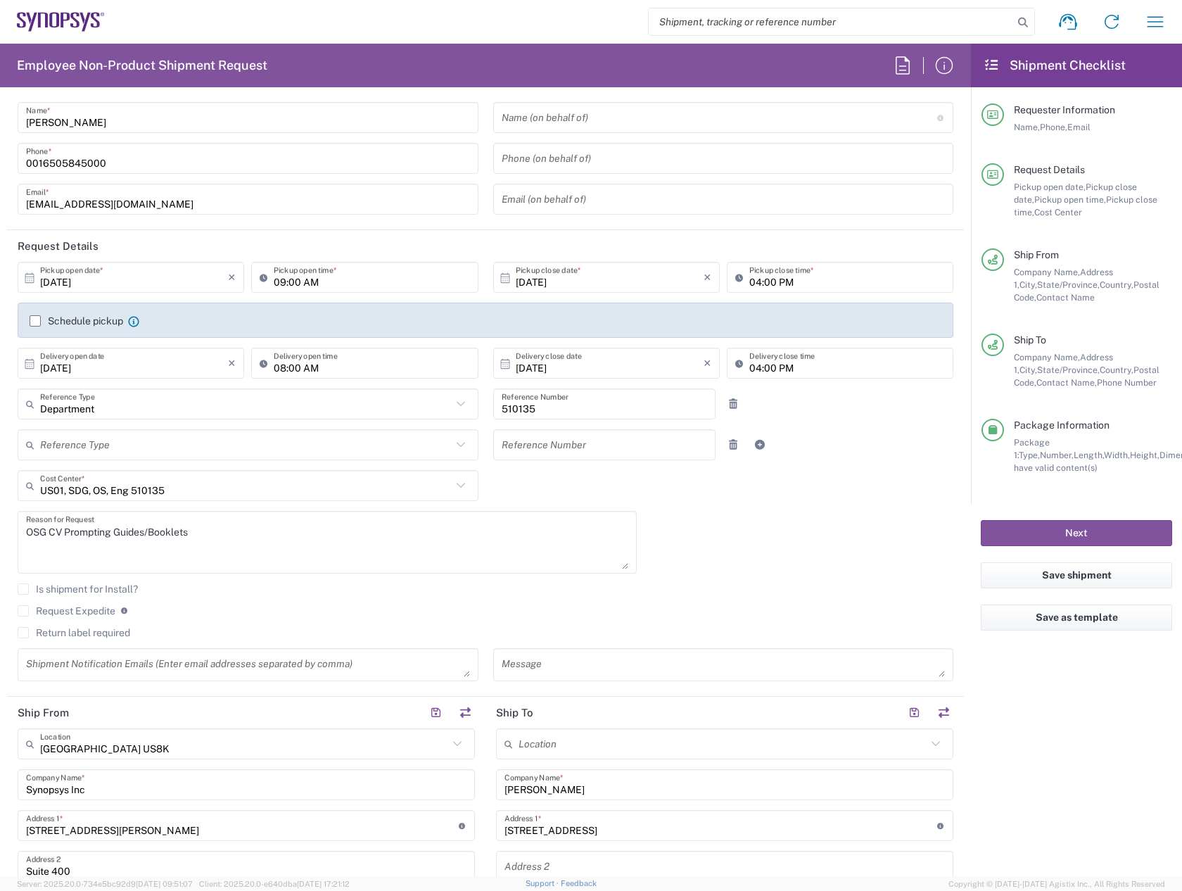
scroll to position [0, 0]
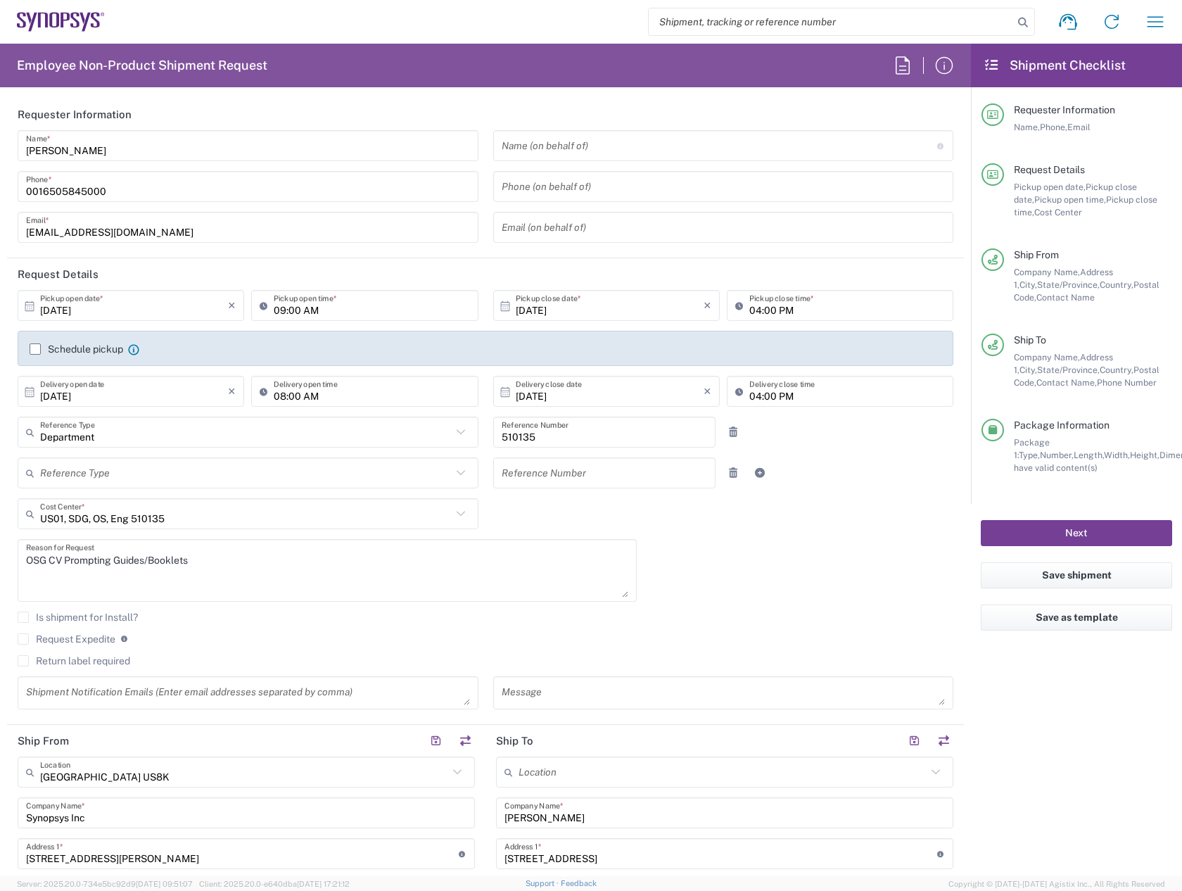
click at [1068, 524] on button "Next" at bounding box center [1076, 533] width 191 height 26
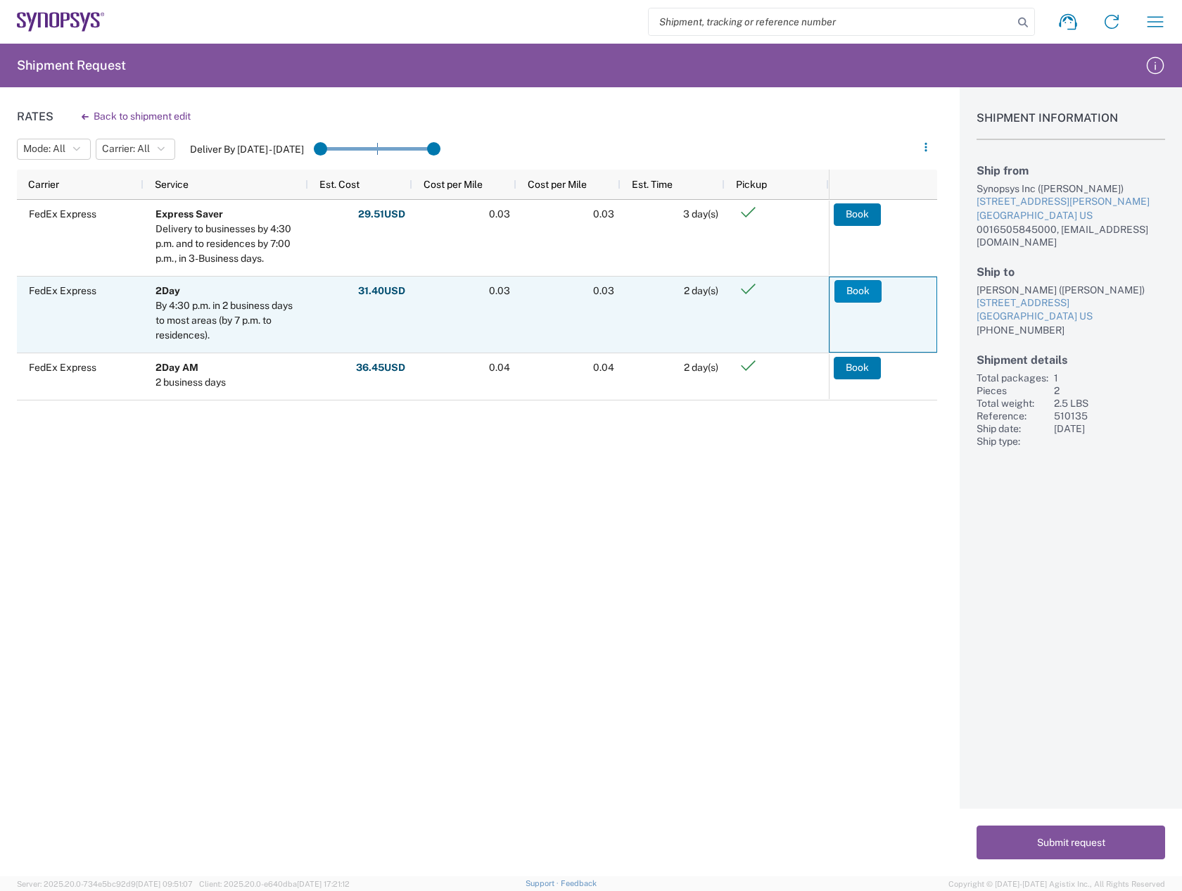
click at [855, 292] on button "Book" at bounding box center [857, 291] width 47 height 23
